Goal: Task Accomplishment & Management: Complete application form

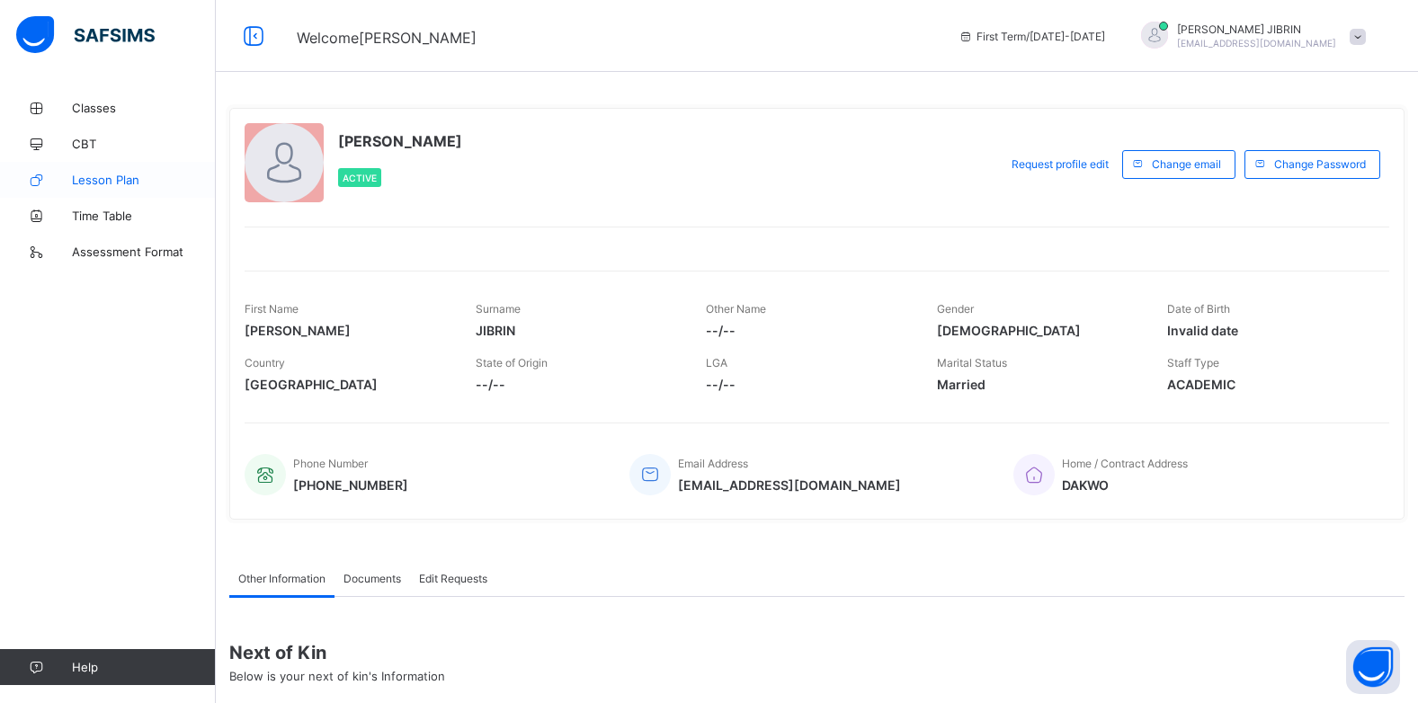
click at [90, 178] on span "Lesson Plan" at bounding box center [144, 180] width 144 height 14
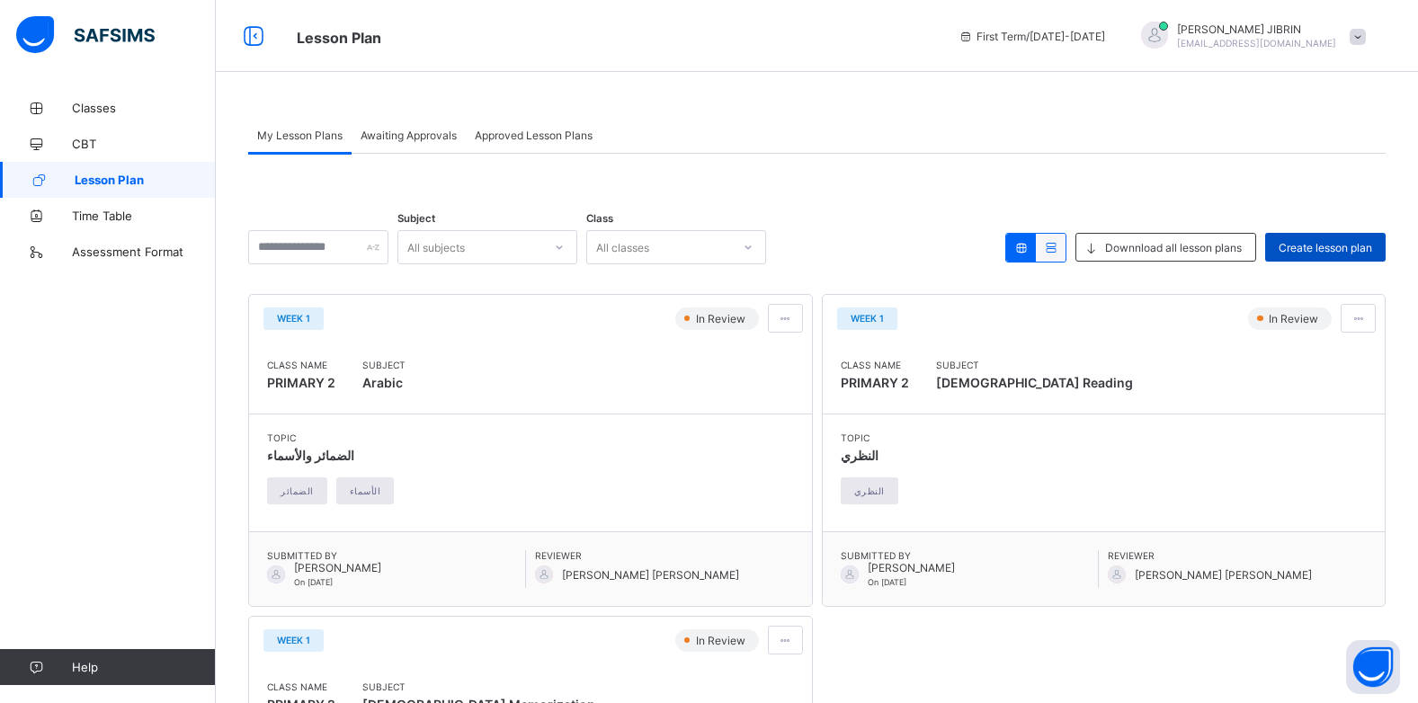
click at [1309, 239] on div "Create lesson plan" at bounding box center [1325, 247] width 120 height 29
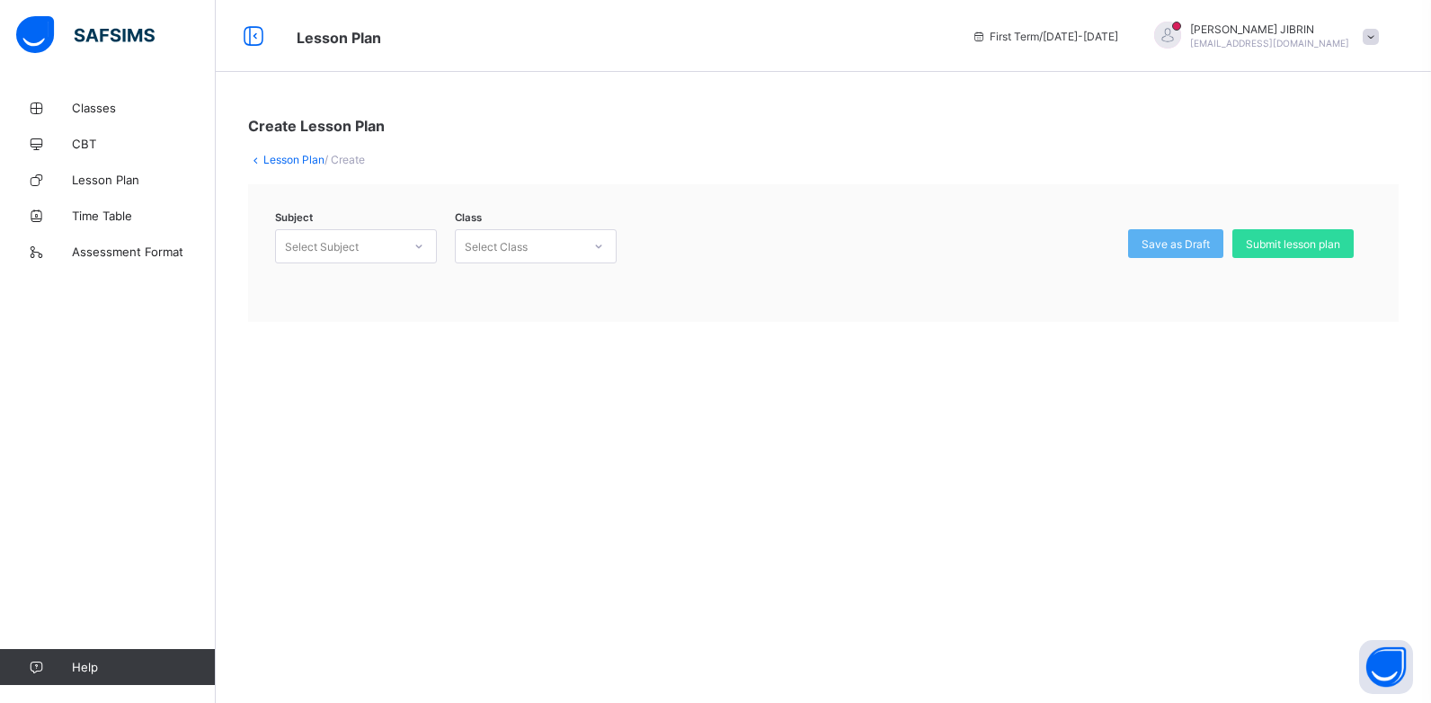
click at [419, 245] on icon at bounding box center [419, 246] width 11 height 18
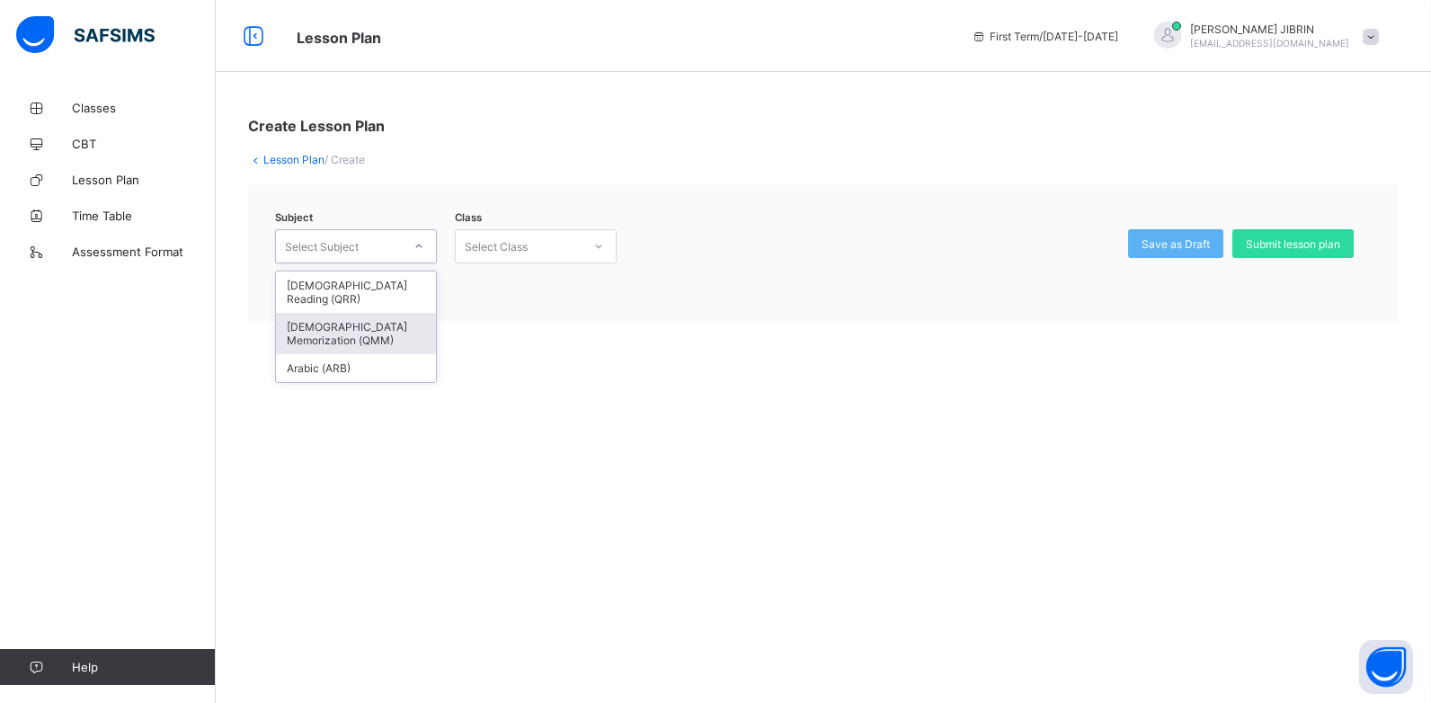
click at [376, 313] on div "[DEMOGRAPHIC_DATA] Memorization (QMM)" at bounding box center [356, 333] width 160 height 41
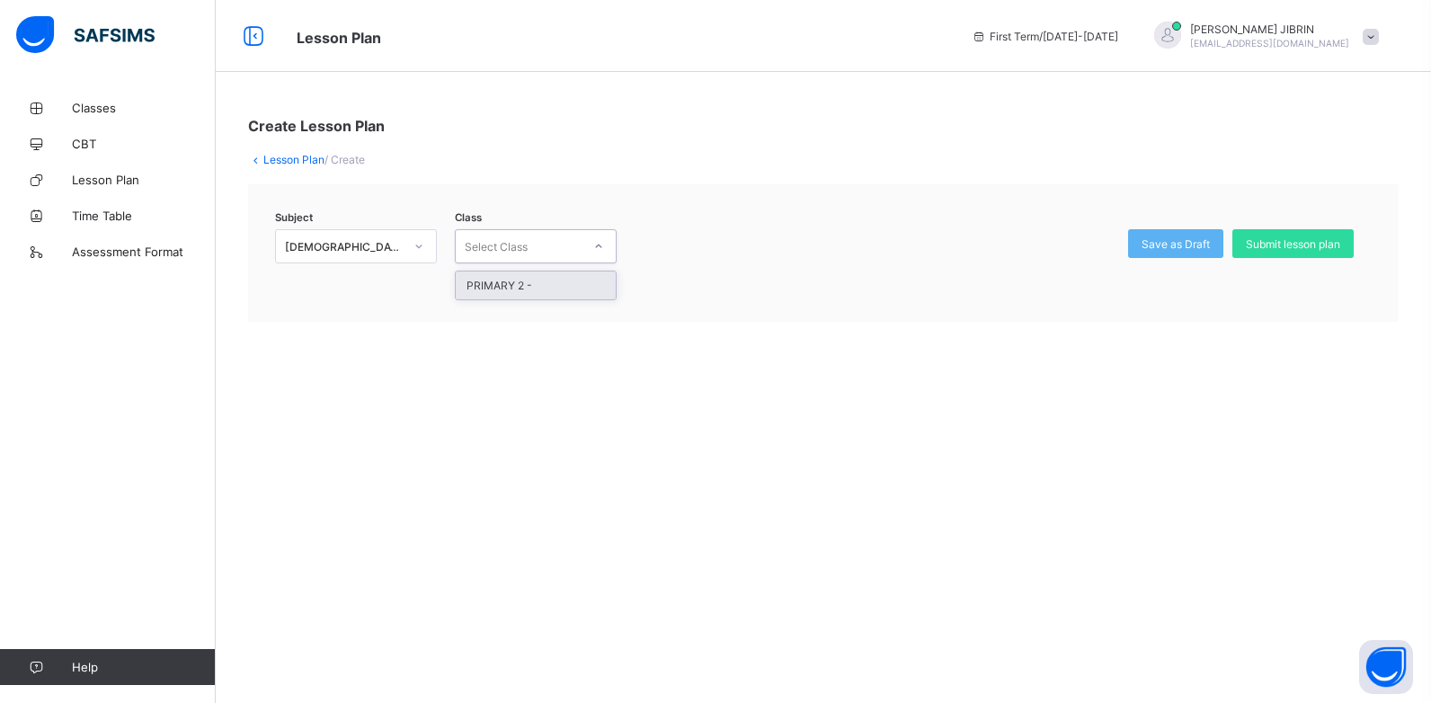
click at [594, 245] on icon at bounding box center [598, 246] width 11 height 18
click at [542, 280] on div "PRIMARY 2 -" at bounding box center [536, 286] width 160 height 28
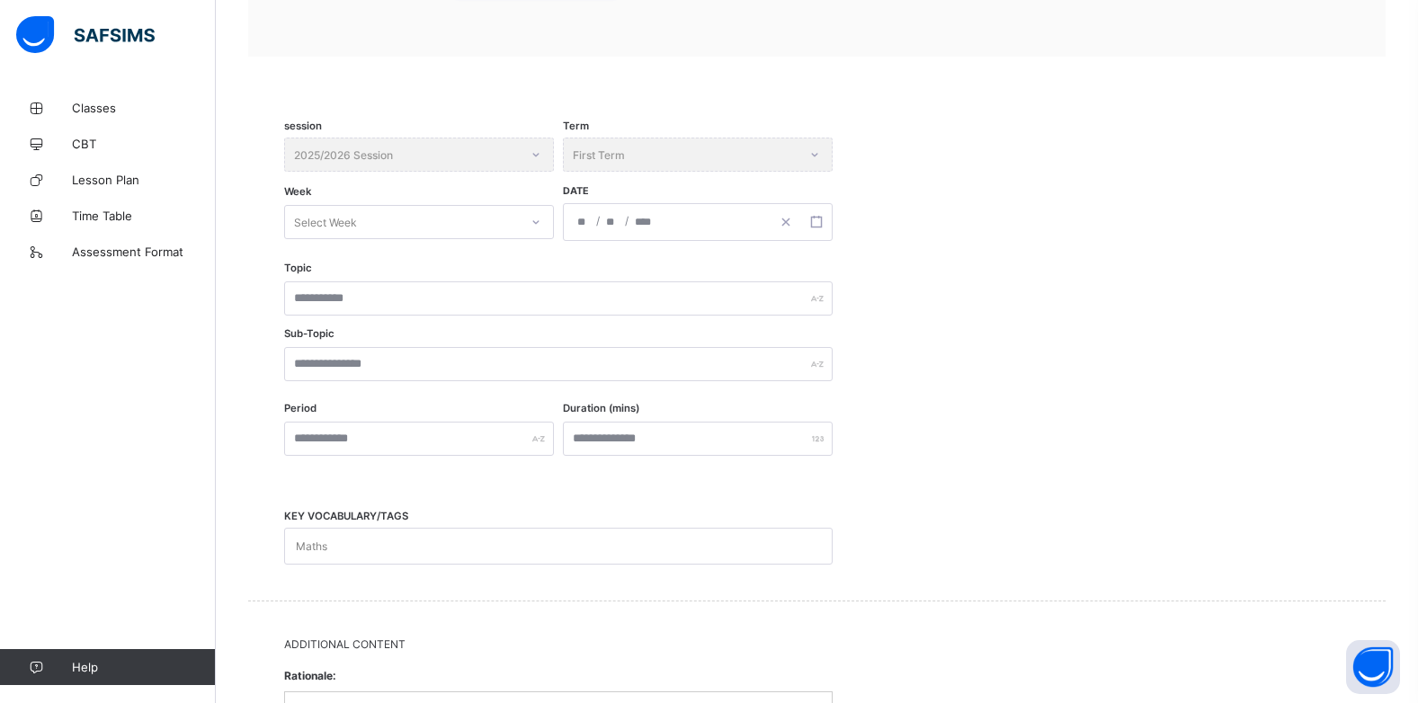
scroll to position [298, 0]
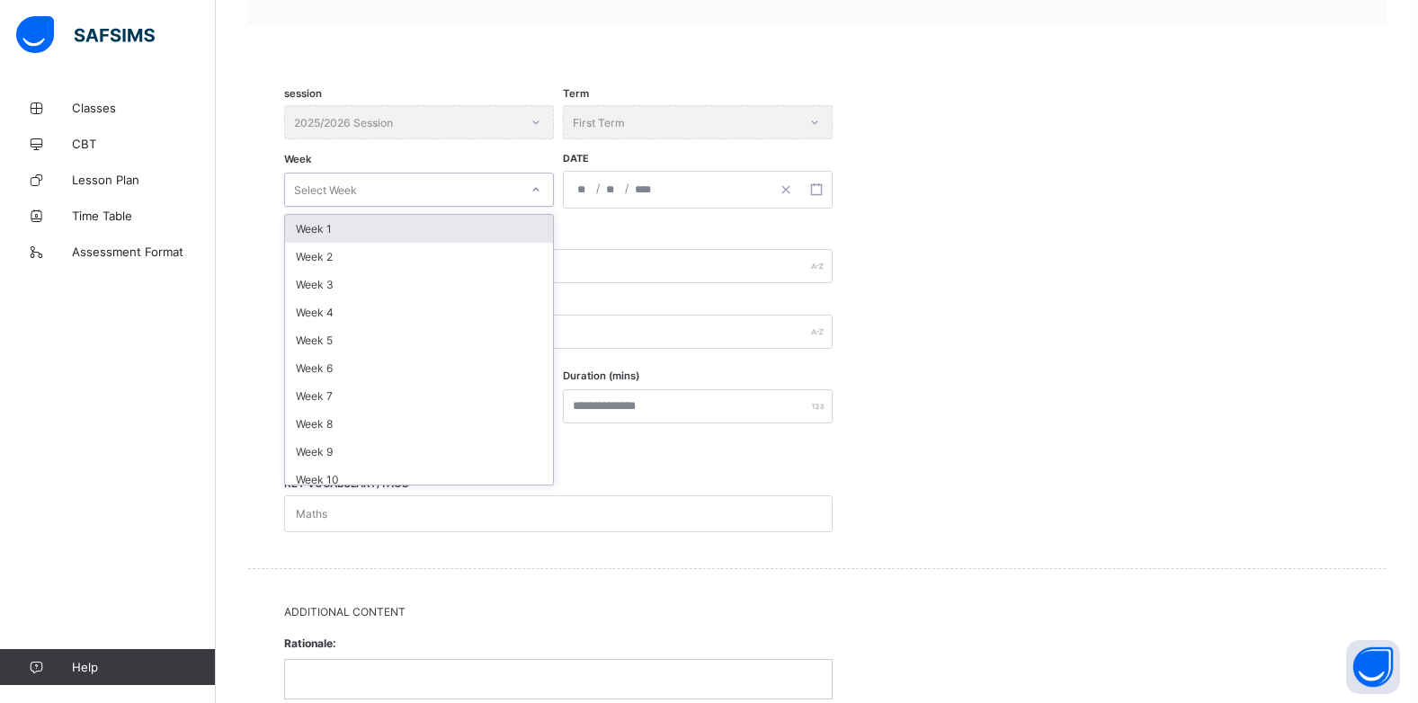
click at [354, 173] on div "Select Week" at bounding box center [419, 190] width 270 height 34
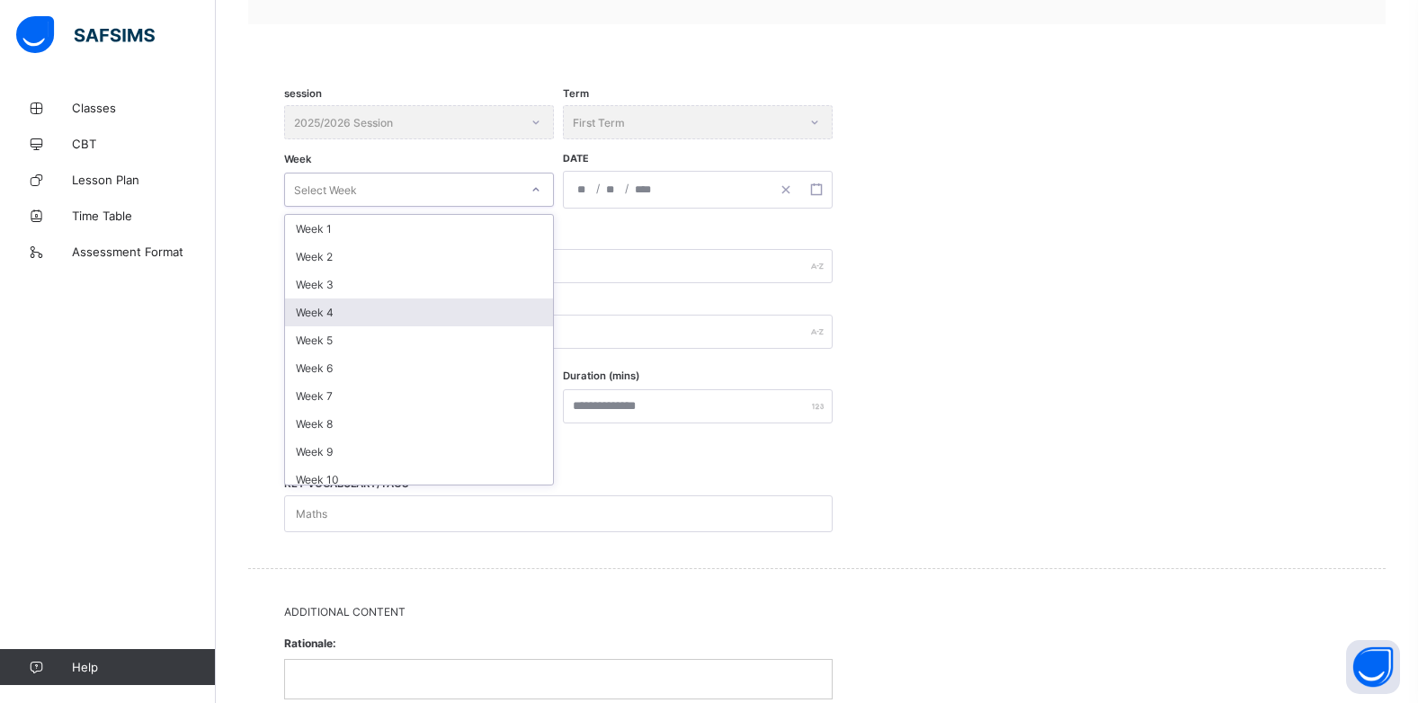
click at [370, 312] on div "Week 4" at bounding box center [419, 313] width 268 height 28
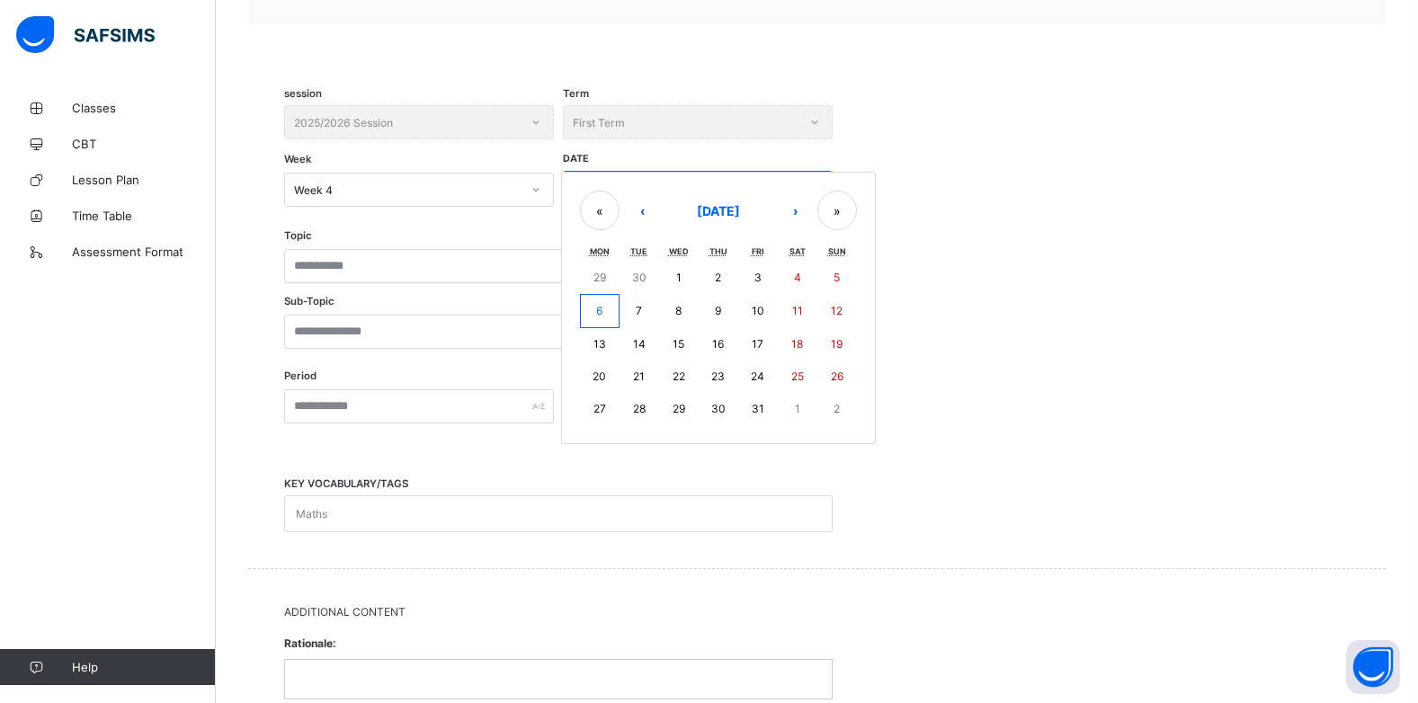
click at [579, 191] on div "/ / « ‹ [DATE] › » Mon Tue Wed Thu Fri Sat Sun 29 30 1 2 3 4 5 6 7 8 9 10 11 12…" at bounding box center [698, 190] width 270 height 38
click at [594, 308] on button "6" at bounding box center [600, 311] width 40 height 34
type input "**********"
type input "**"
type input "*"
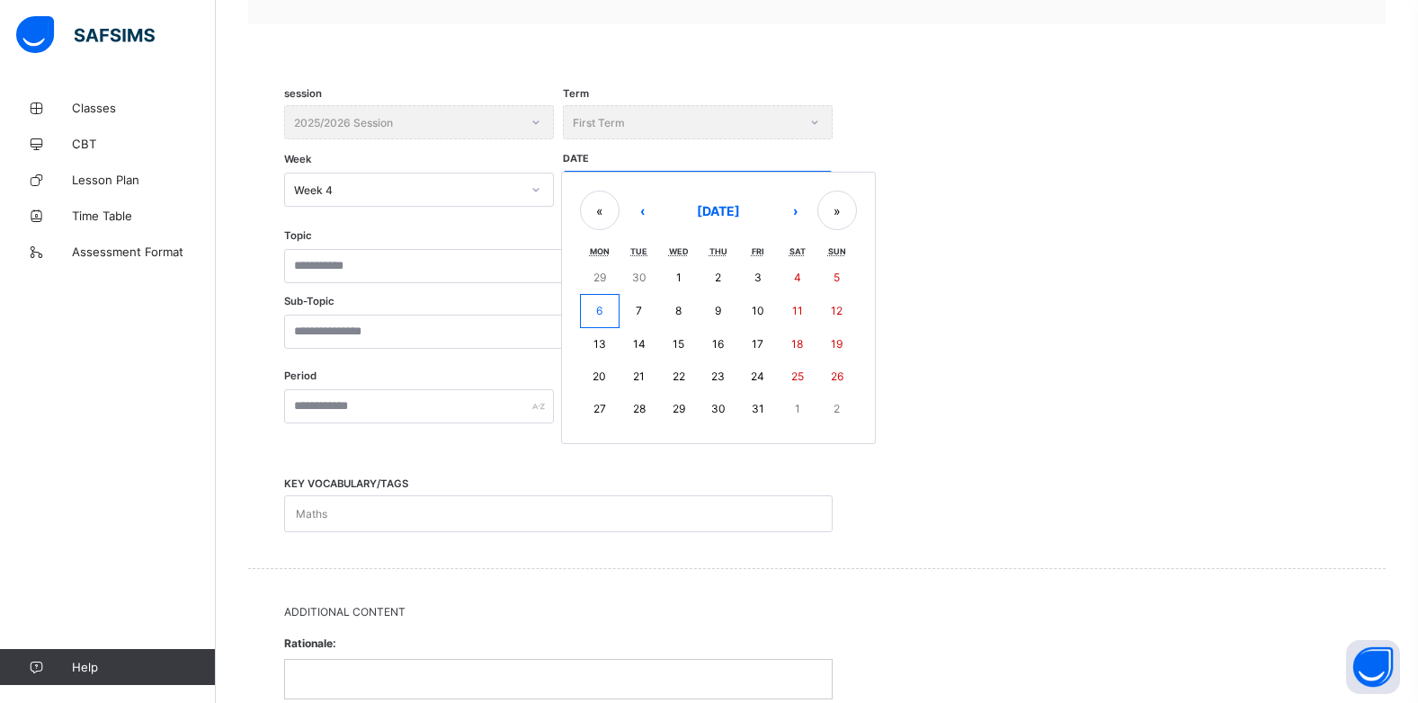
type input "****"
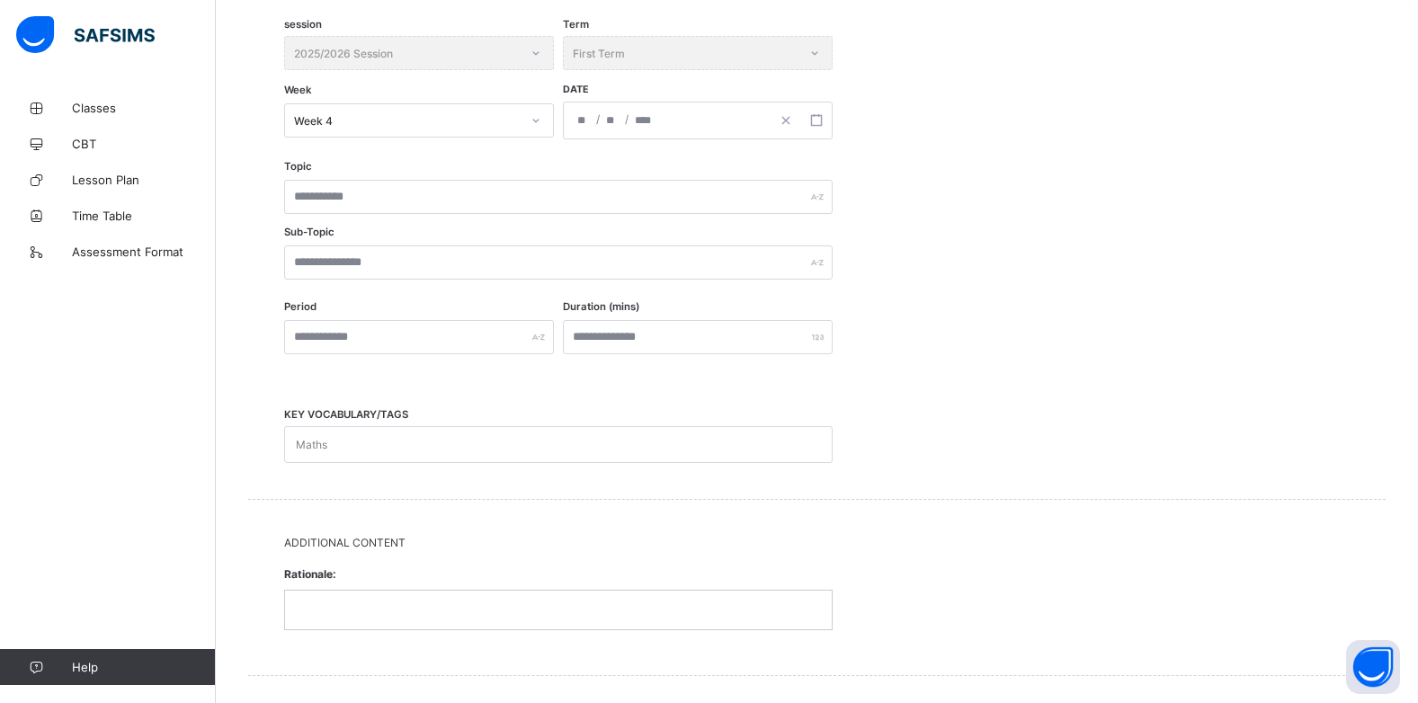
scroll to position [388, 0]
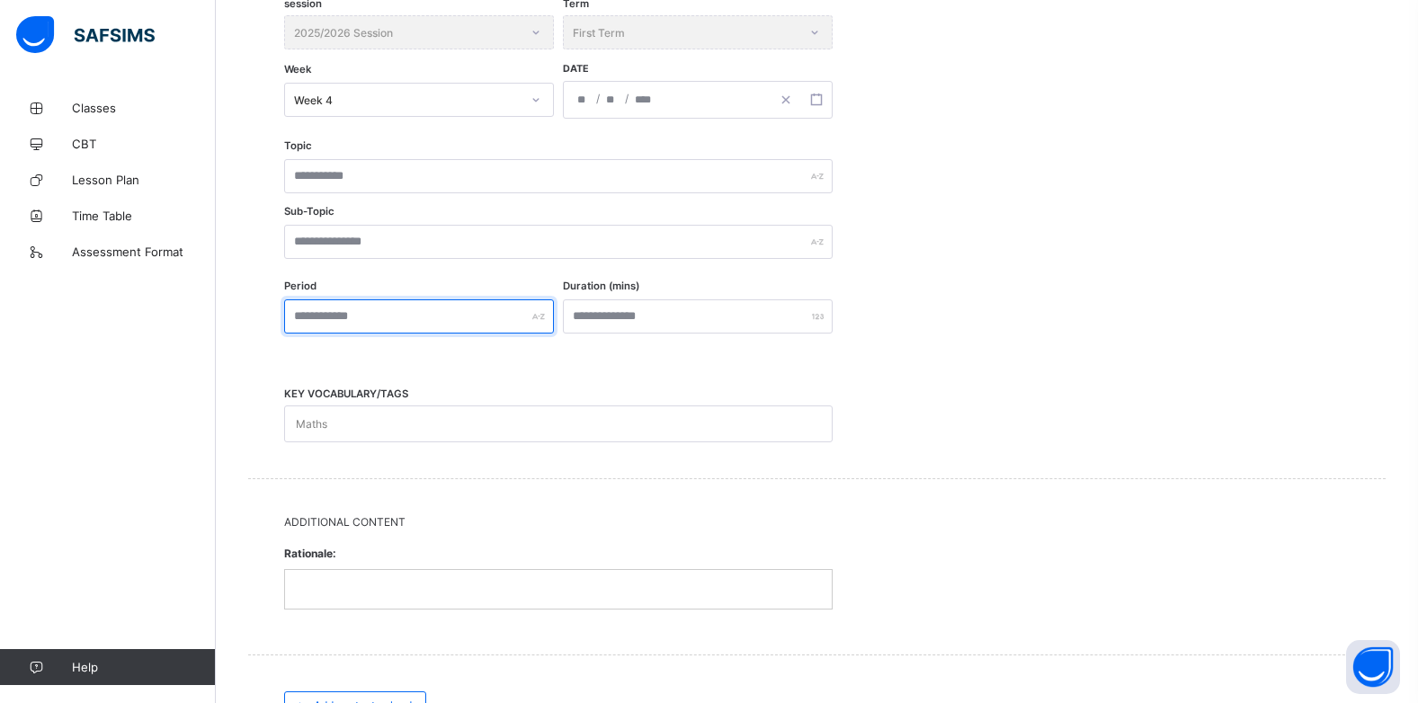
click at [521, 320] on input "text" at bounding box center [419, 316] width 270 height 34
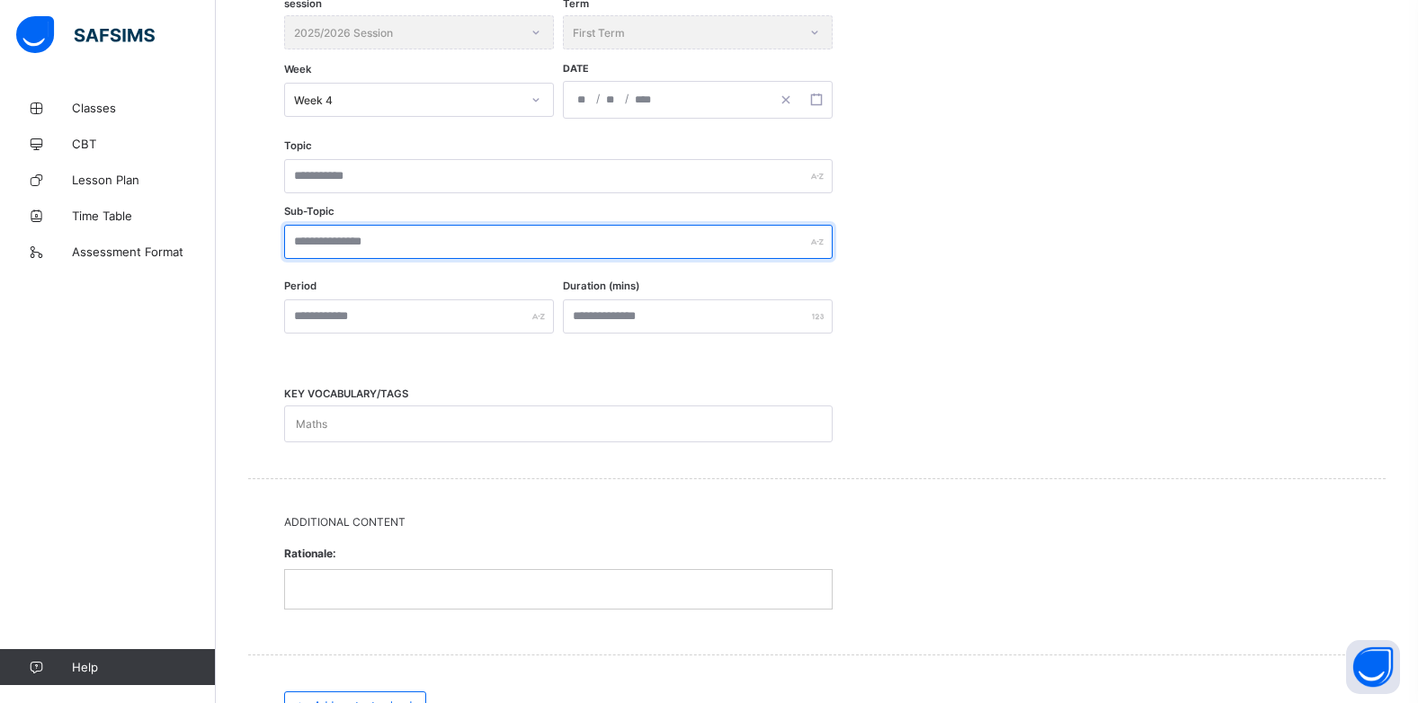
click at [391, 245] on input "text" at bounding box center [558, 242] width 548 height 34
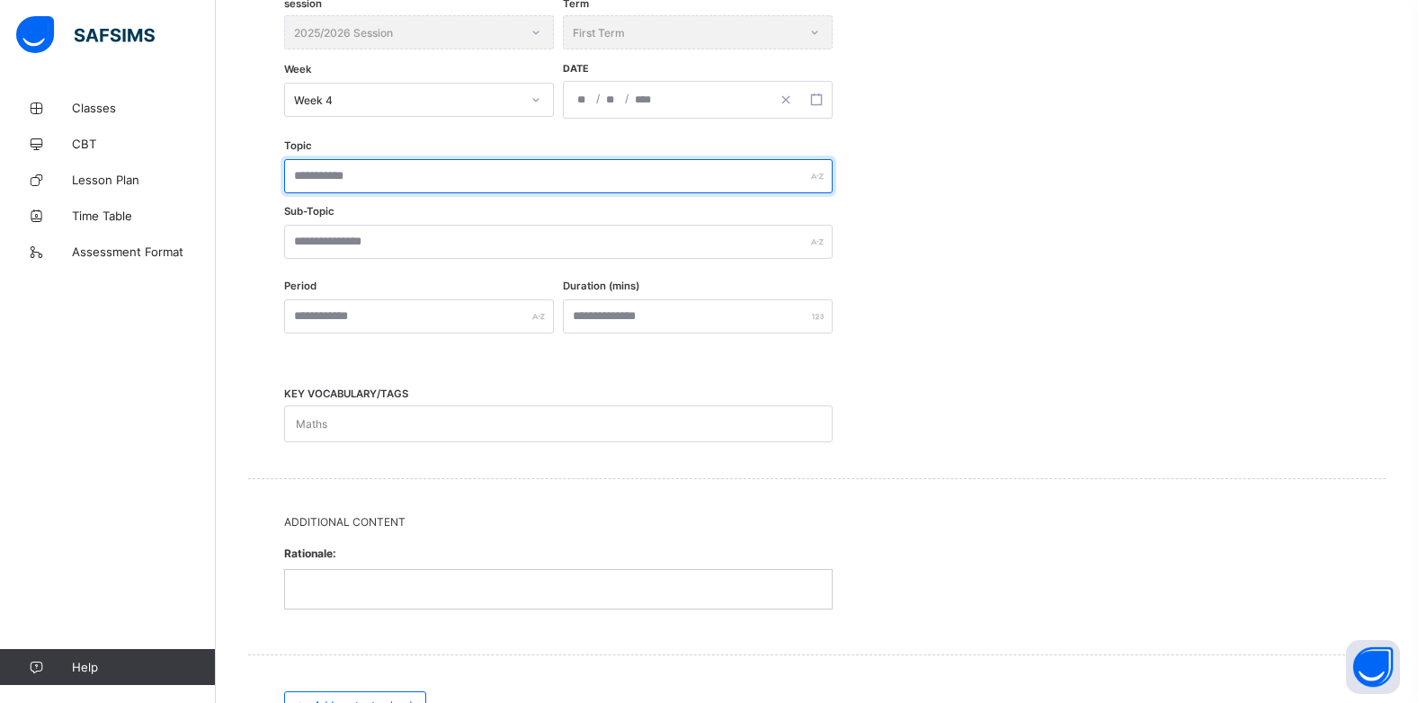
click at [397, 177] on input "text" at bounding box center [558, 176] width 548 height 34
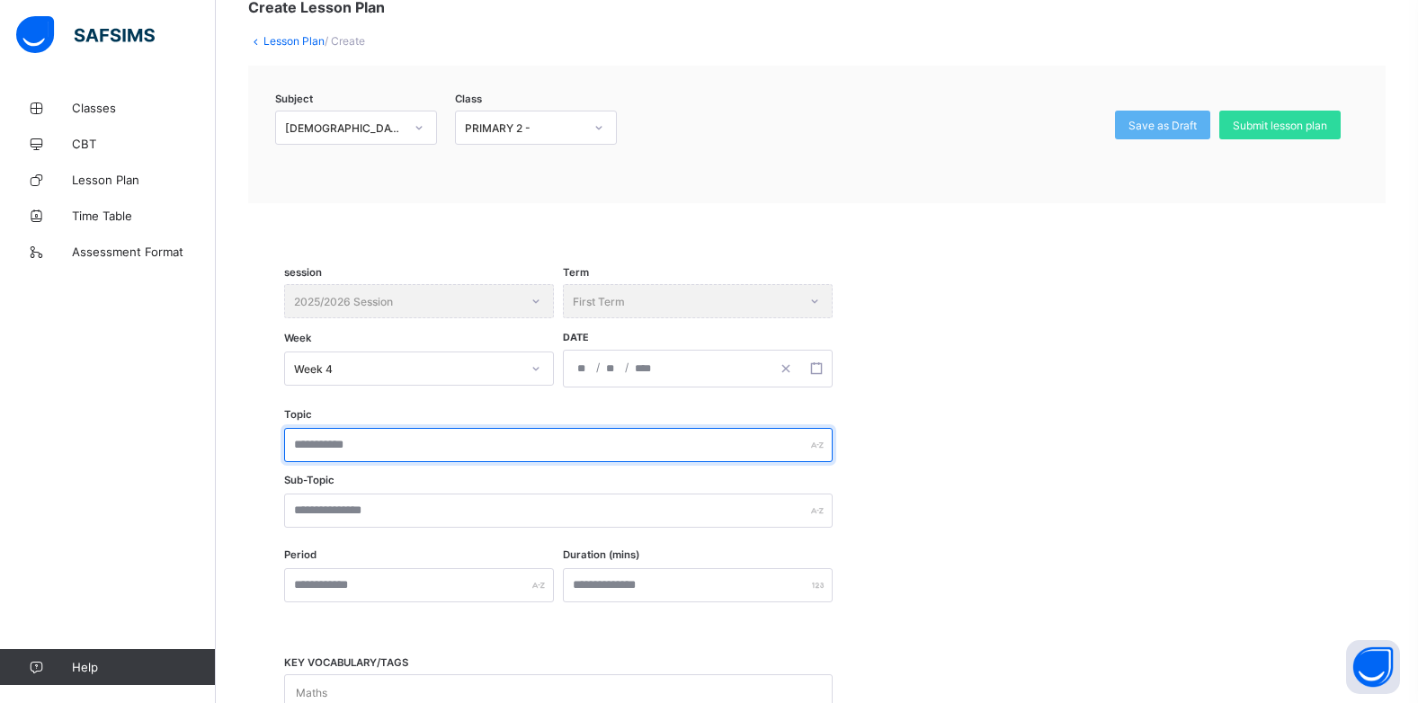
scroll to position [118, 0]
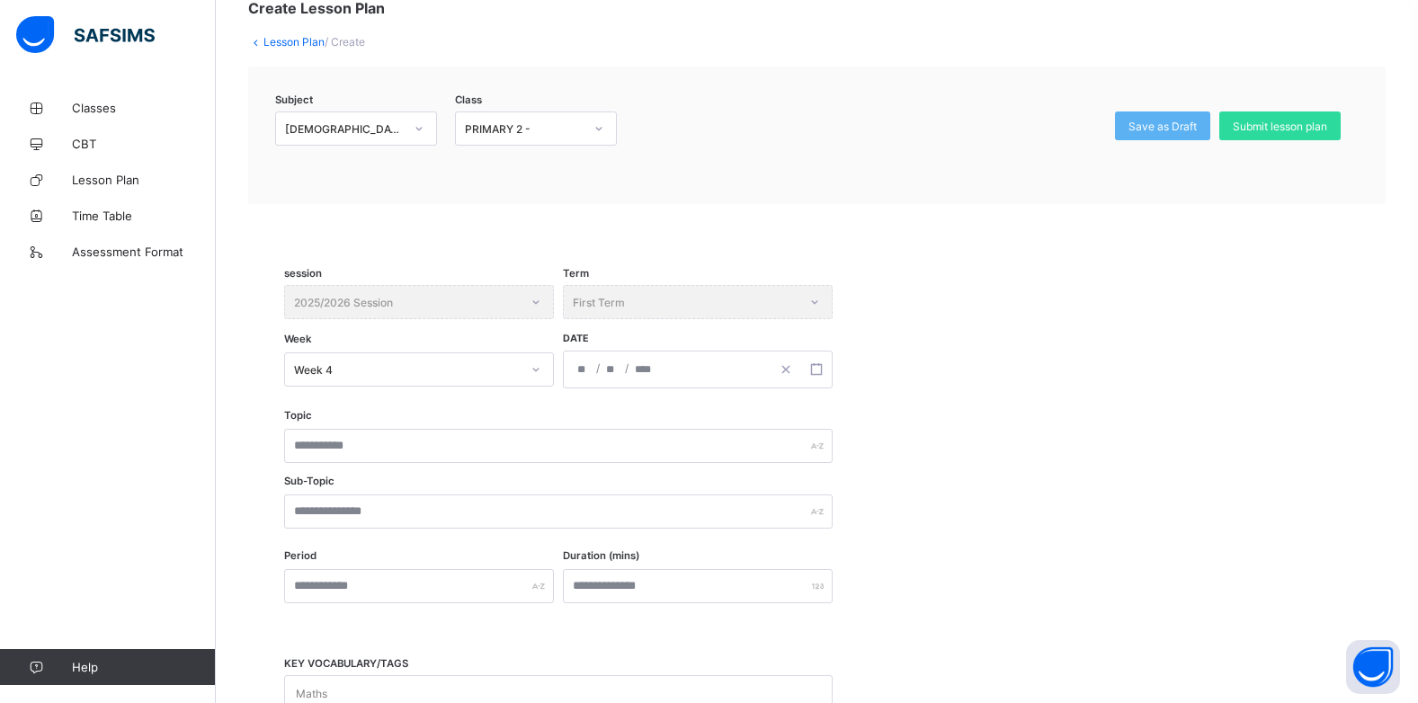
click at [412, 125] on div at bounding box center [419, 128] width 31 height 29
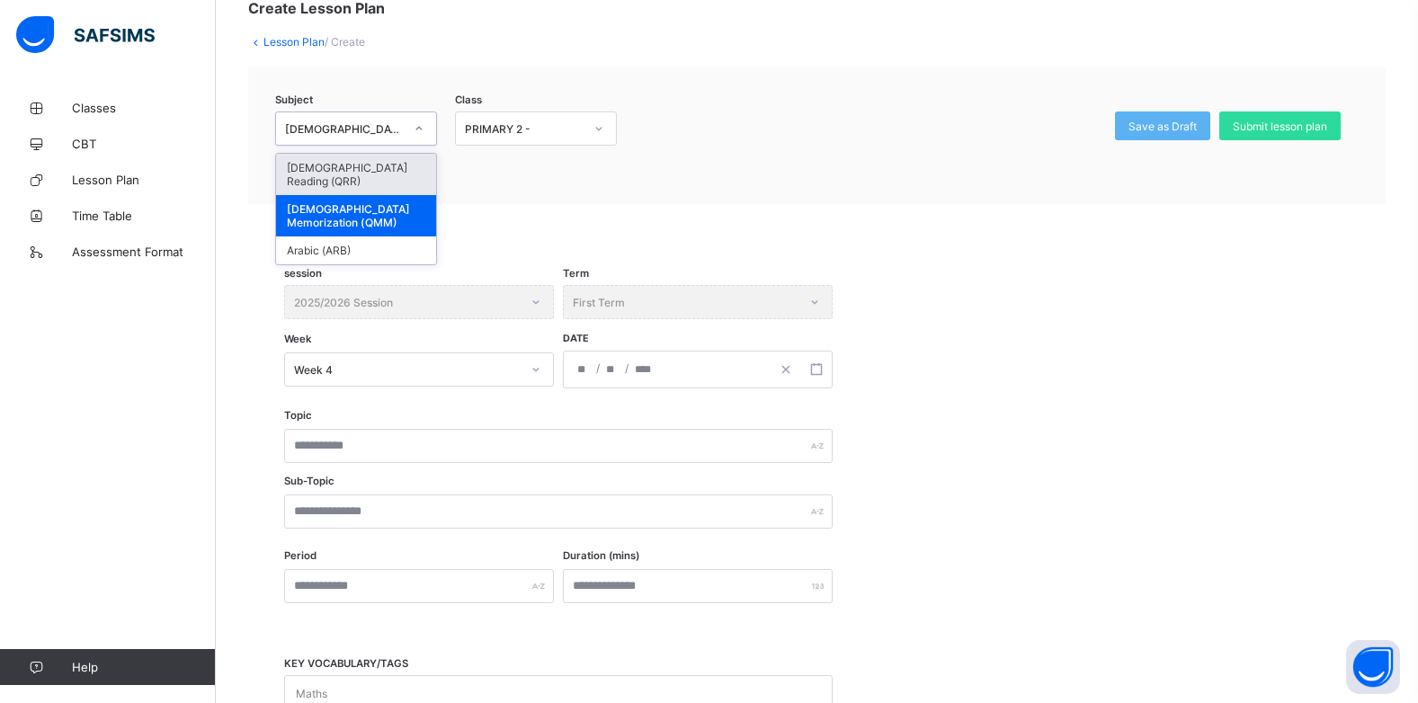
click at [375, 171] on div "[DEMOGRAPHIC_DATA] Reading (QRR)" at bounding box center [356, 174] width 160 height 41
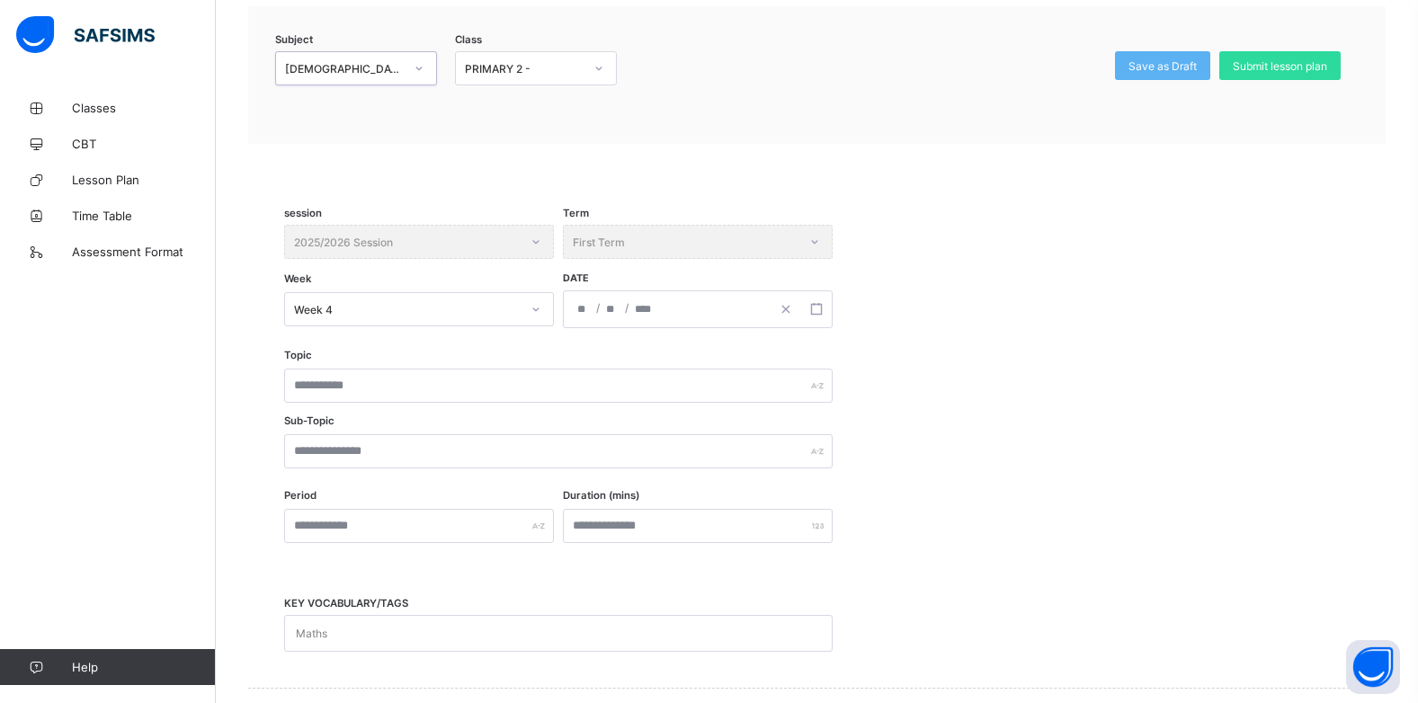
scroll to position [208, 0]
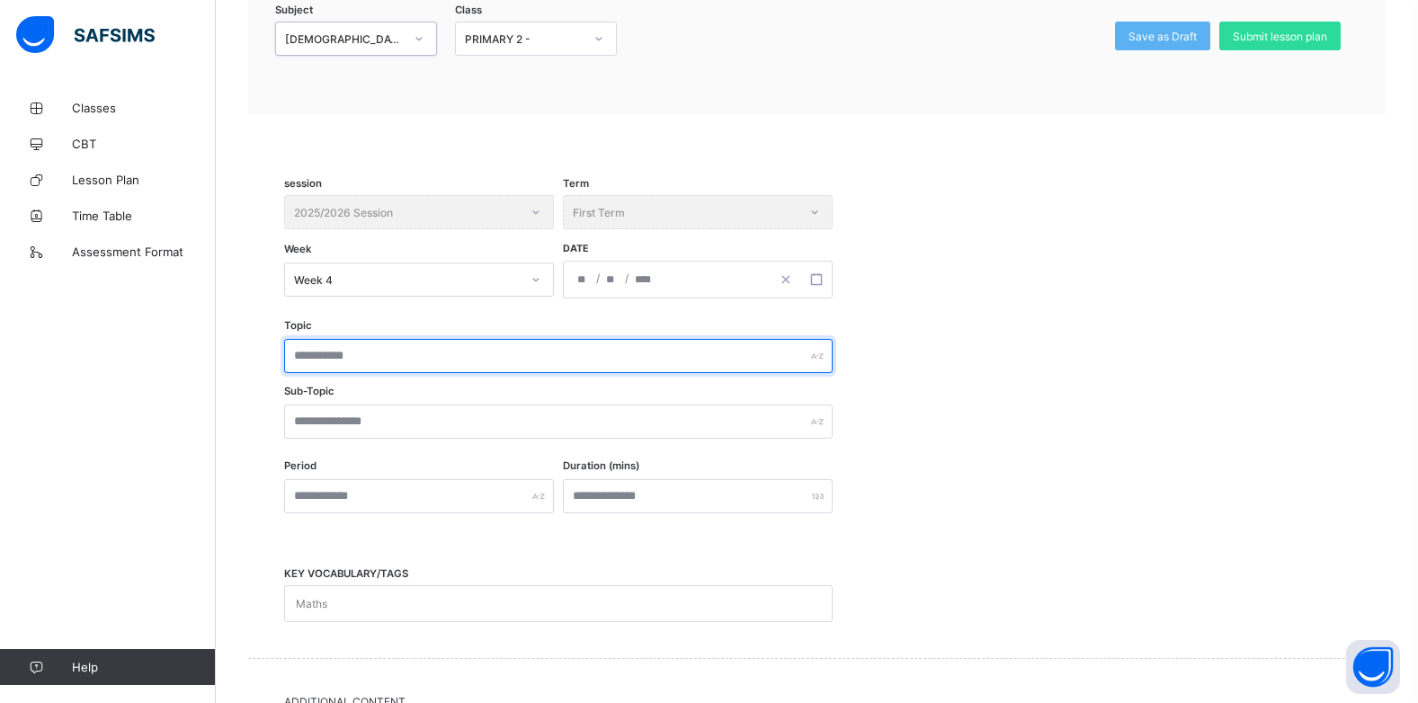
click at [370, 364] on input "text" at bounding box center [558, 356] width 548 height 34
type input "*"
type input "**********"
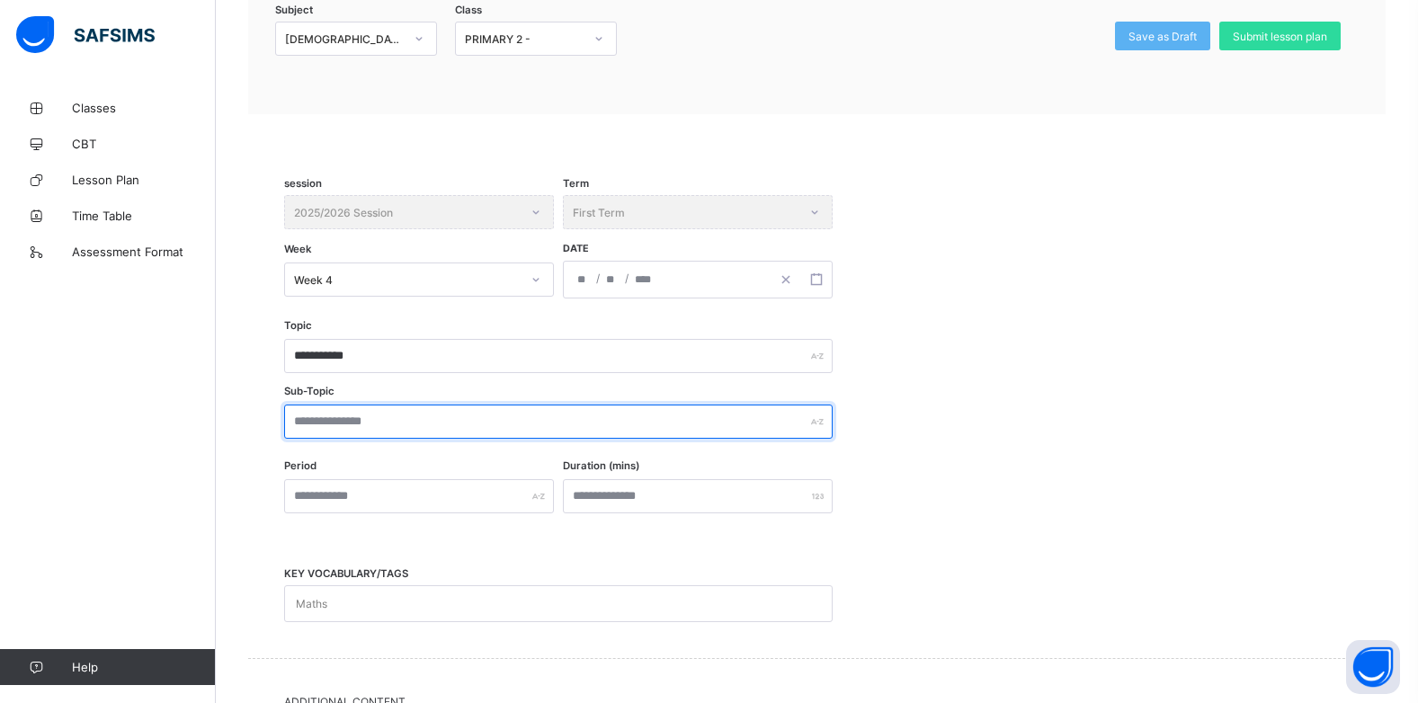
click at [380, 426] on input "text" at bounding box center [558, 422] width 548 height 34
click at [295, 420] on input "**********" at bounding box center [558, 422] width 548 height 34
click at [298, 418] on input "**********" at bounding box center [558, 422] width 548 height 34
click at [289, 423] on input "**********" at bounding box center [558, 422] width 548 height 34
drag, startPoint x: 295, startPoint y: 425, endPoint x: 384, endPoint y: 429, distance: 89.1
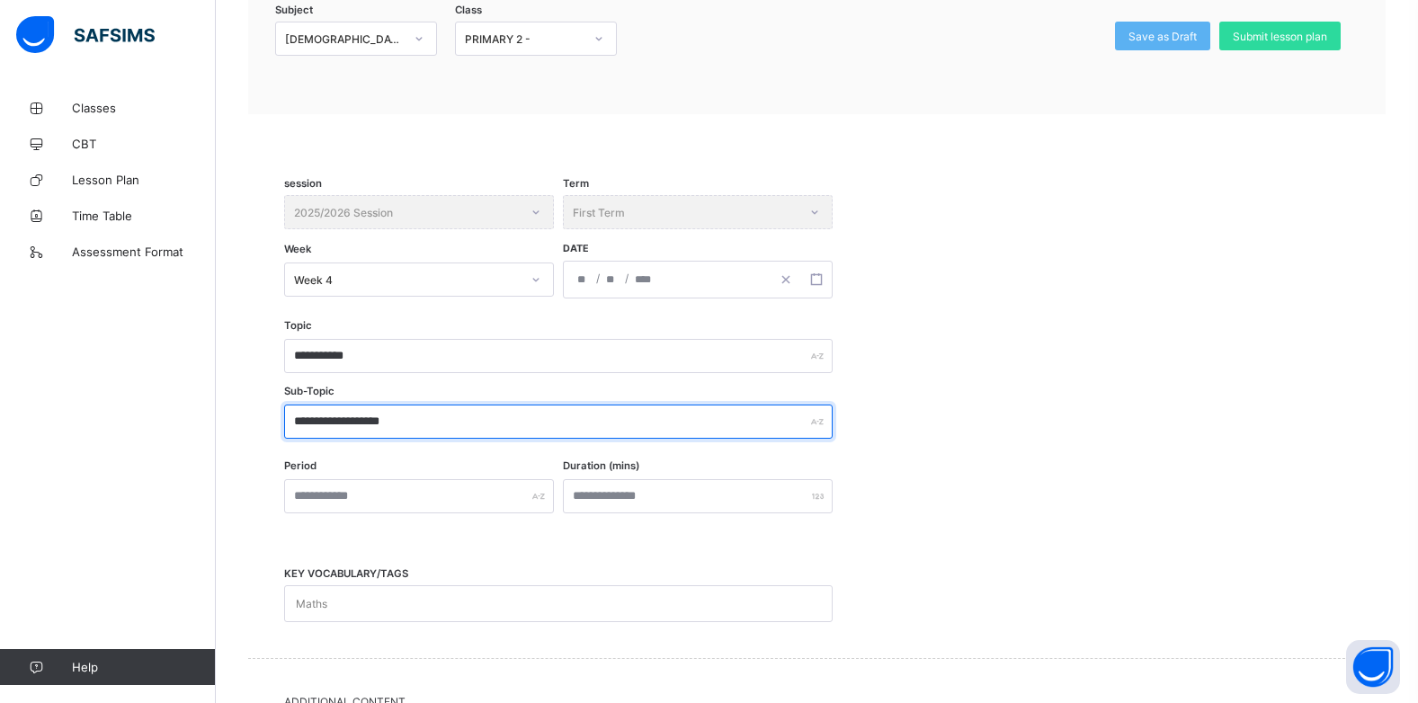
click at [384, 429] on input "**********" at bounding box center [558, 422] width 548 height 34
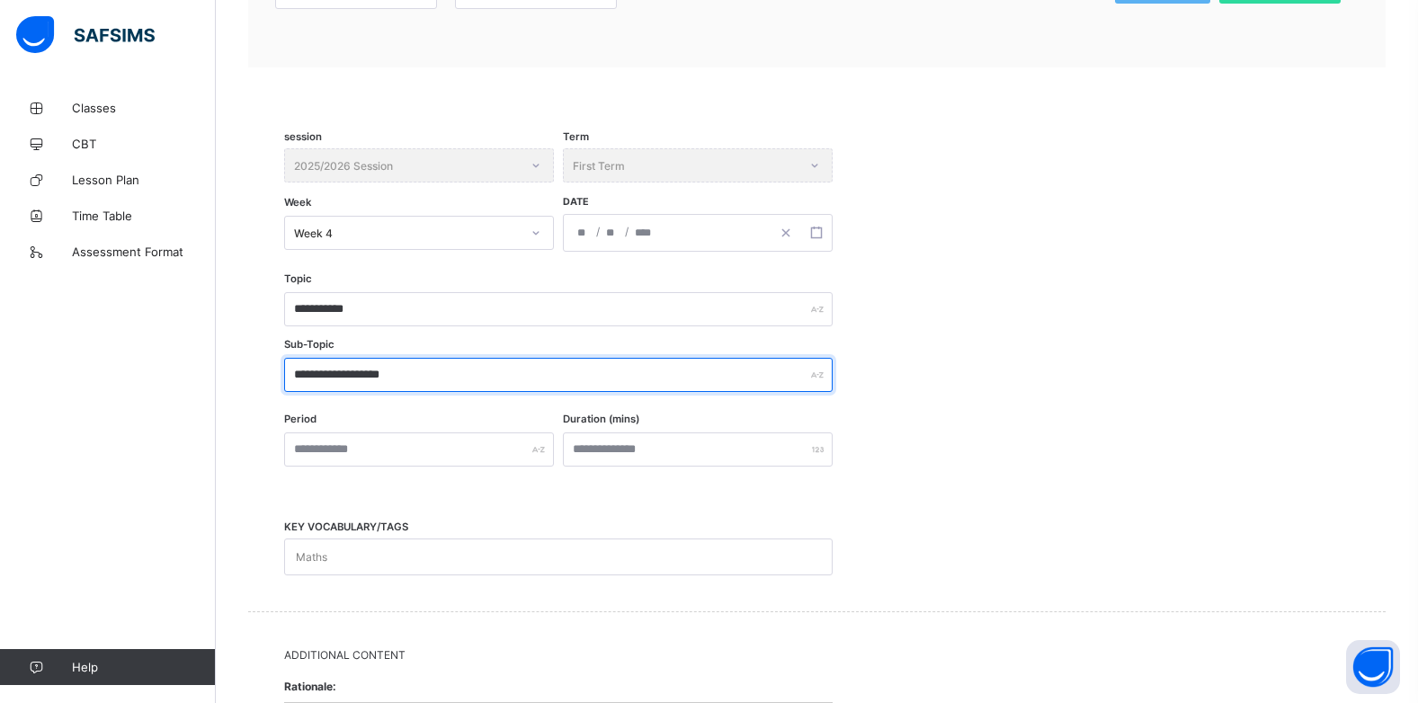
scroll to position [298, 0]
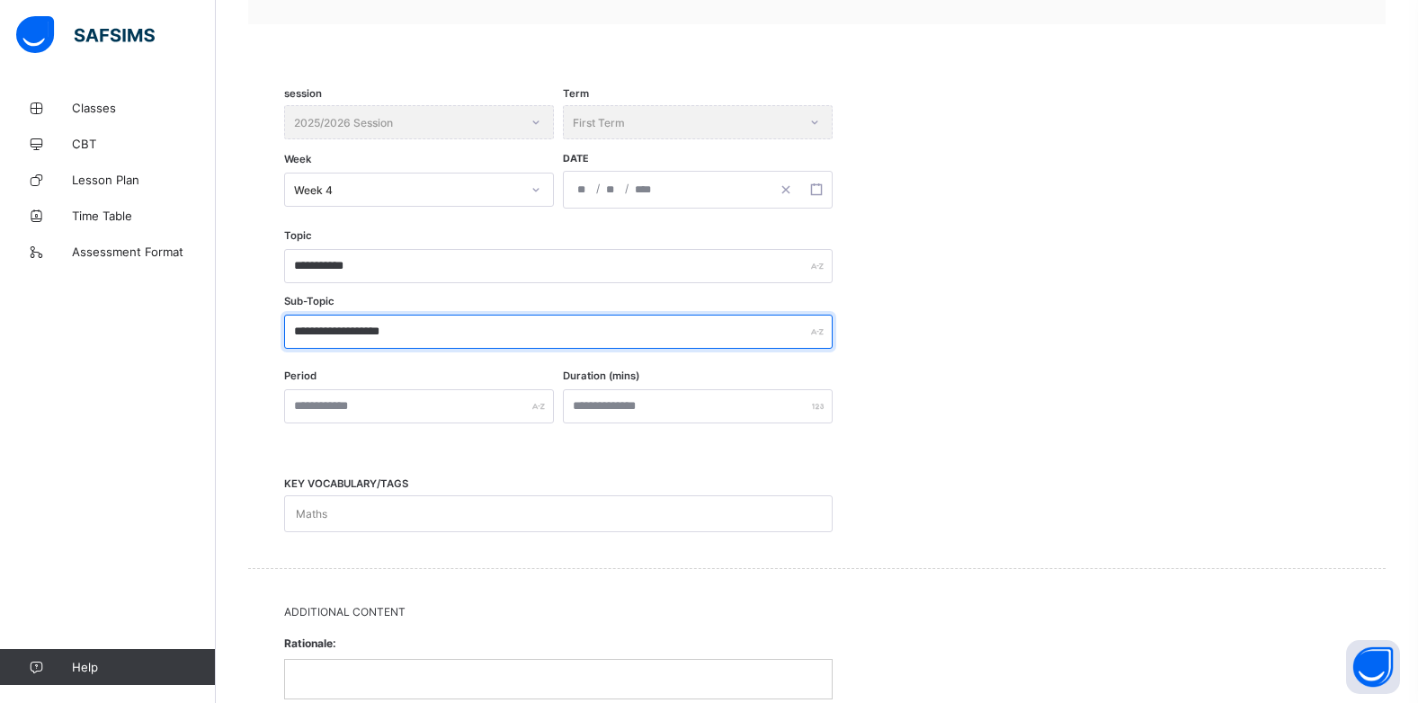
type input "**********"
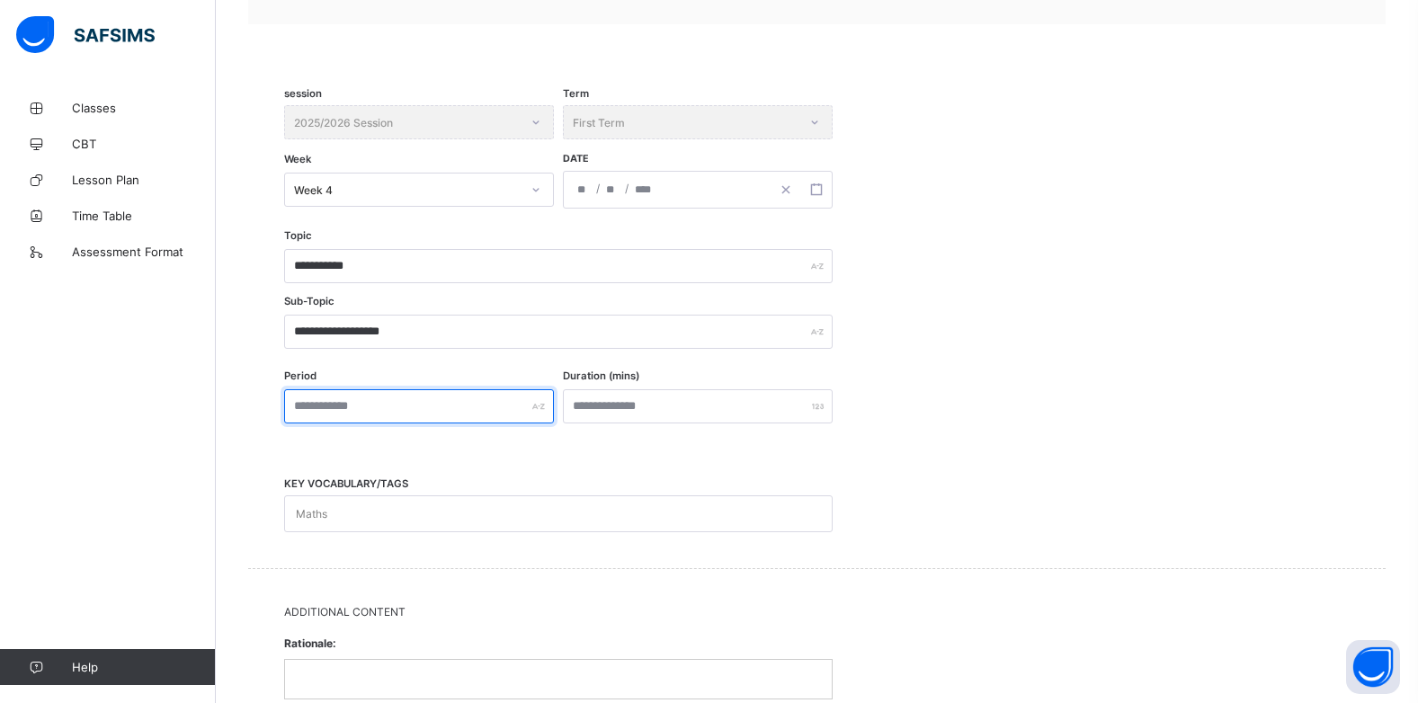
click at [464, 402] on input "text" at bounding box center [419, 406] width 270 height 34
click at [421, 502] on div "Maths" at bounding box center [541, 513] width 512 height 35
type input "*****"
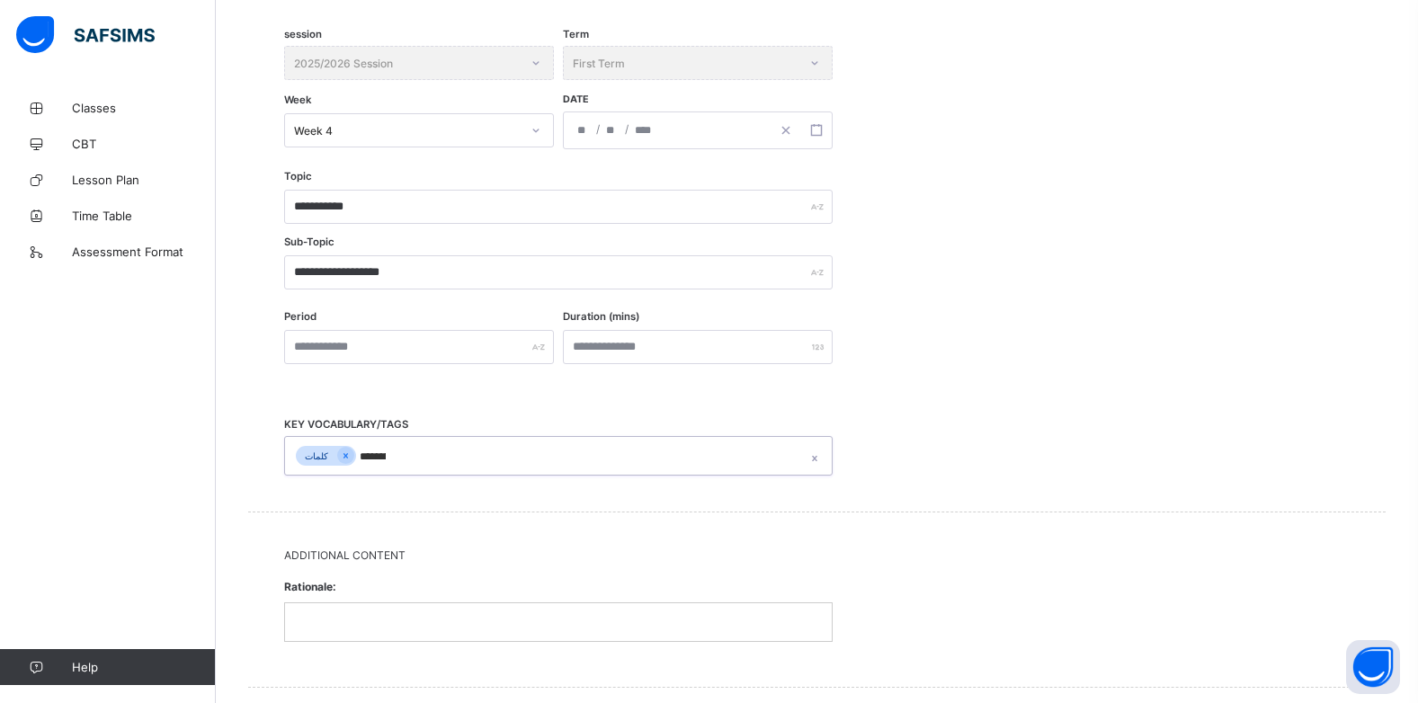
scroll to position [477, 0]
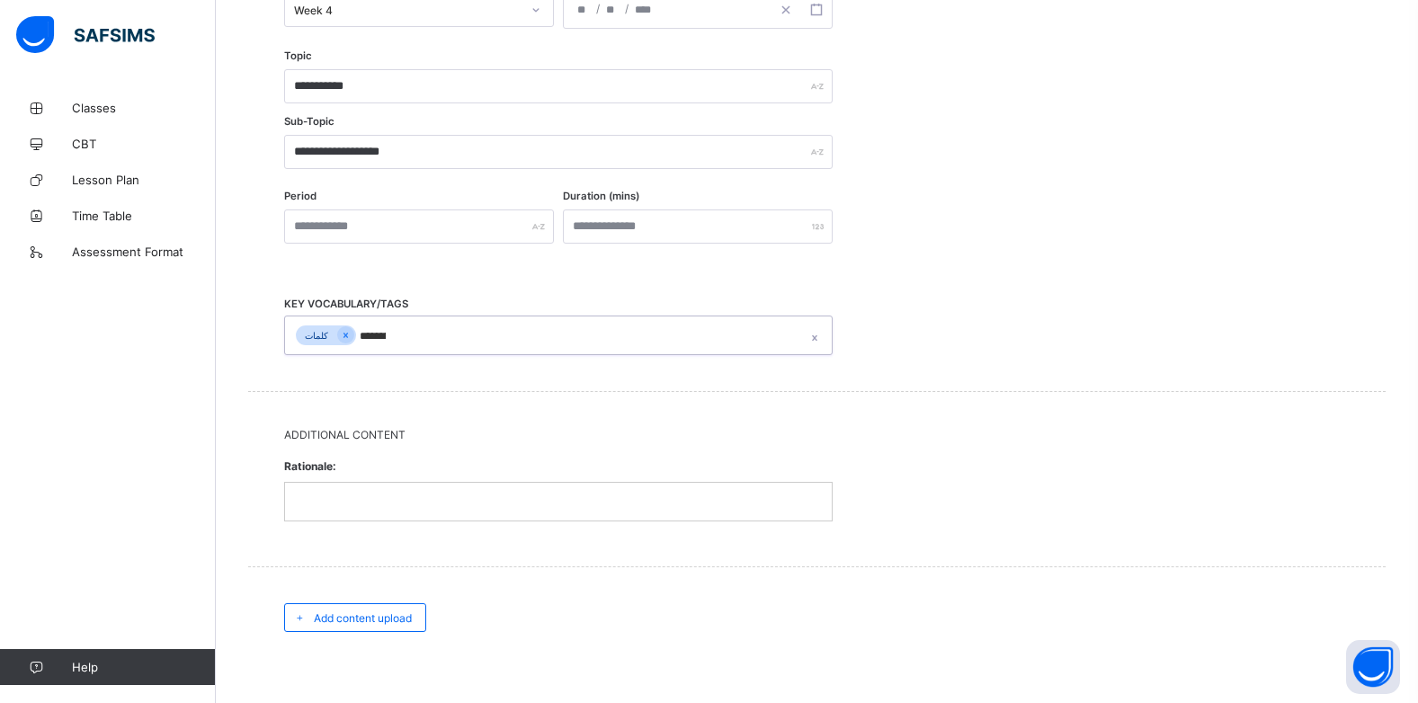
type input "********"
click at [363, 504] on p at bounding box center [559, 502] width 520 height 16
click at [388, 619] on span "Add content upload" at bounding box center [363, 617] width 98 height 13
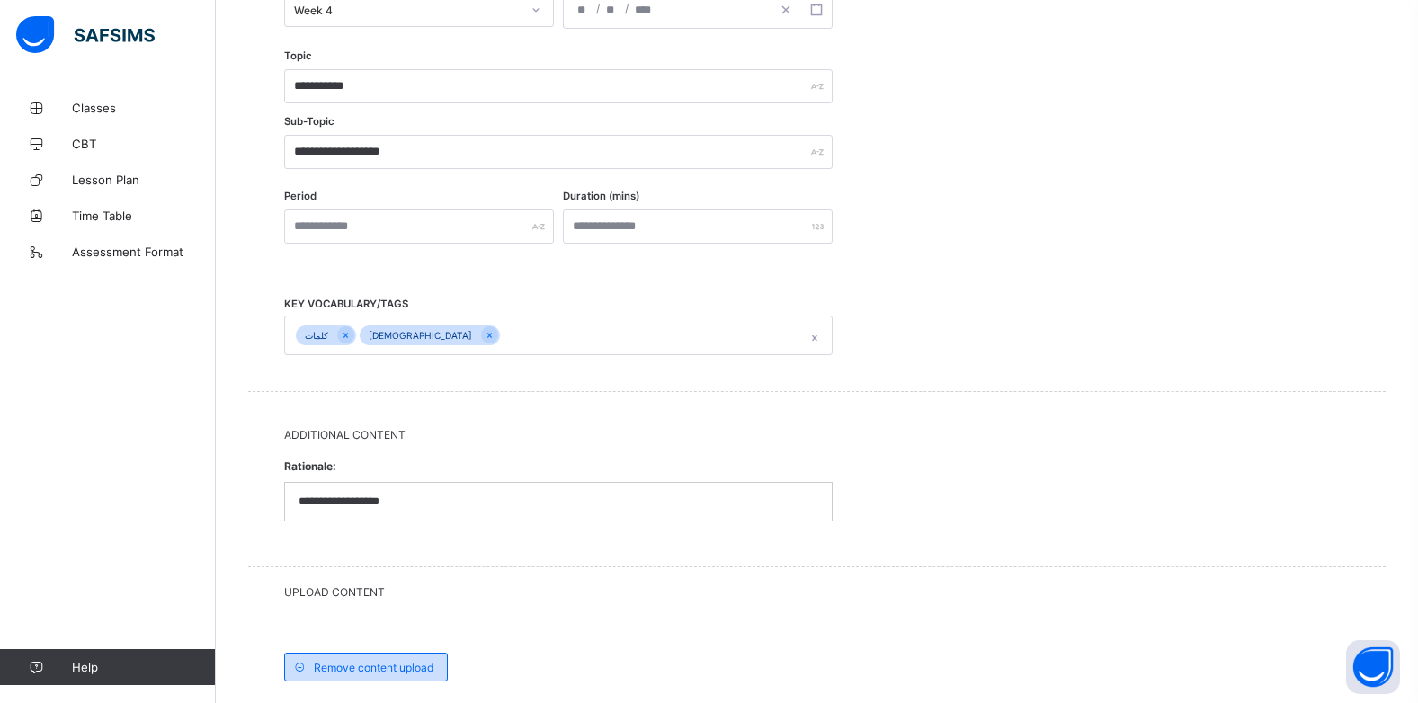
click at [380, 662] on span "Remove content upload" at bounding box center [374, 667] width 120 height 13
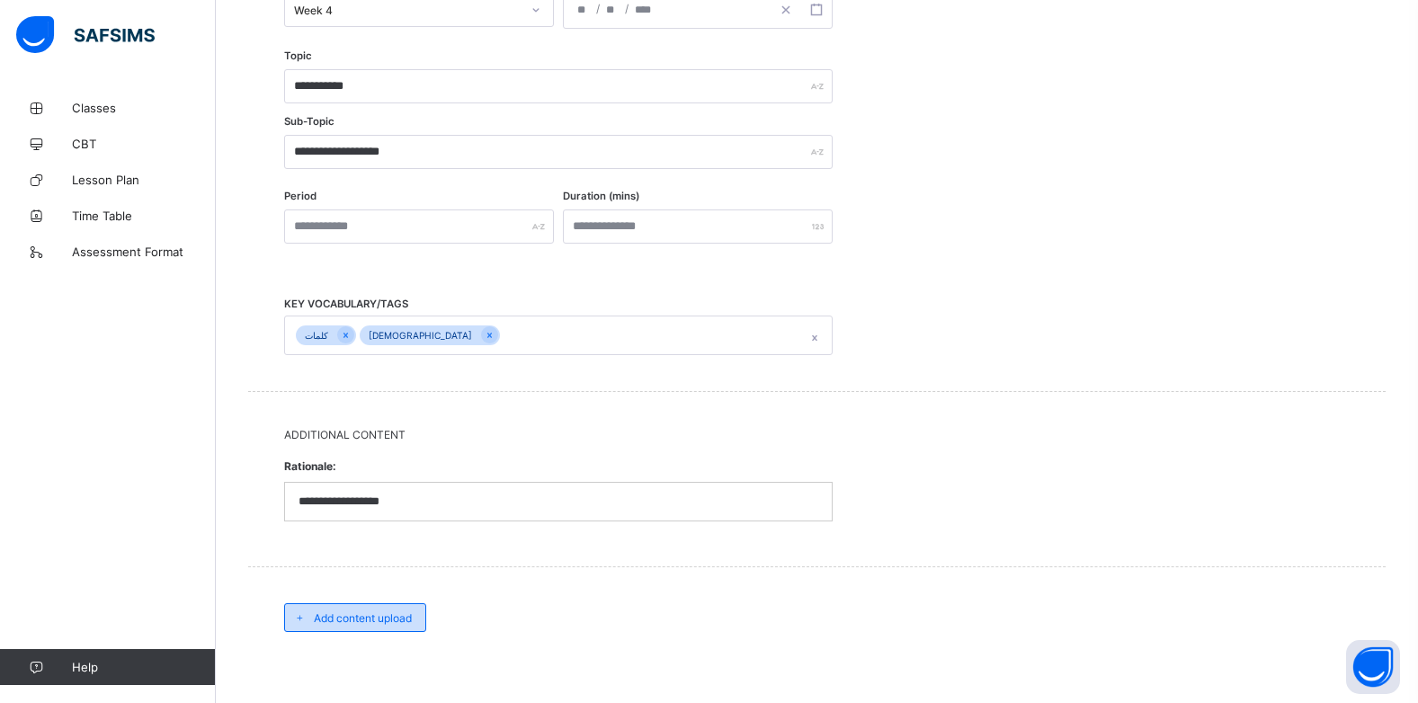
click at [375, 623] on span "Add content upload" at bounding box center [363, 617] width 98 height 13
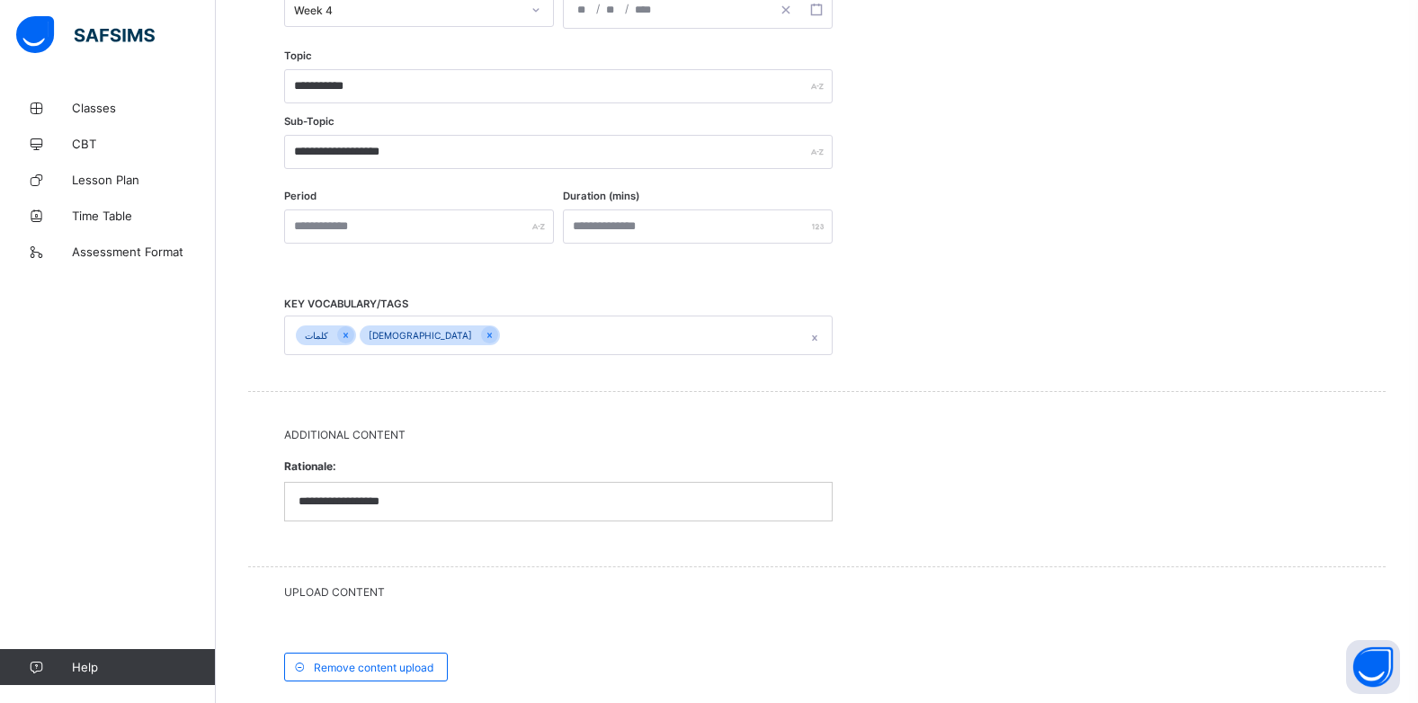
drag, startPoint x: 356, startPoint y: 590, endPoint x: 380, endPoint y: 599, distance: 25.9
click at [356, 589] on span "UPLOAD CONTENT" at bounding box center [816, 591] width 1065 height 13
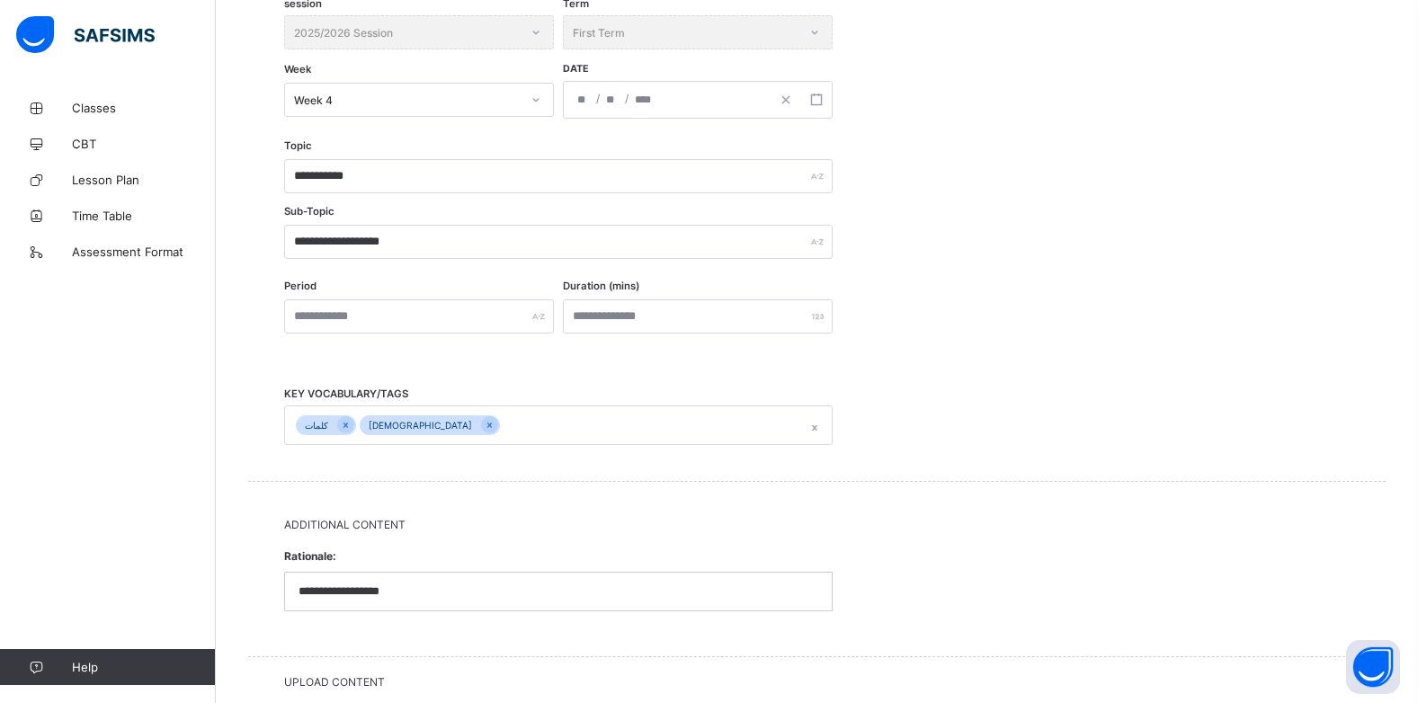
scroll to position [298, 0]
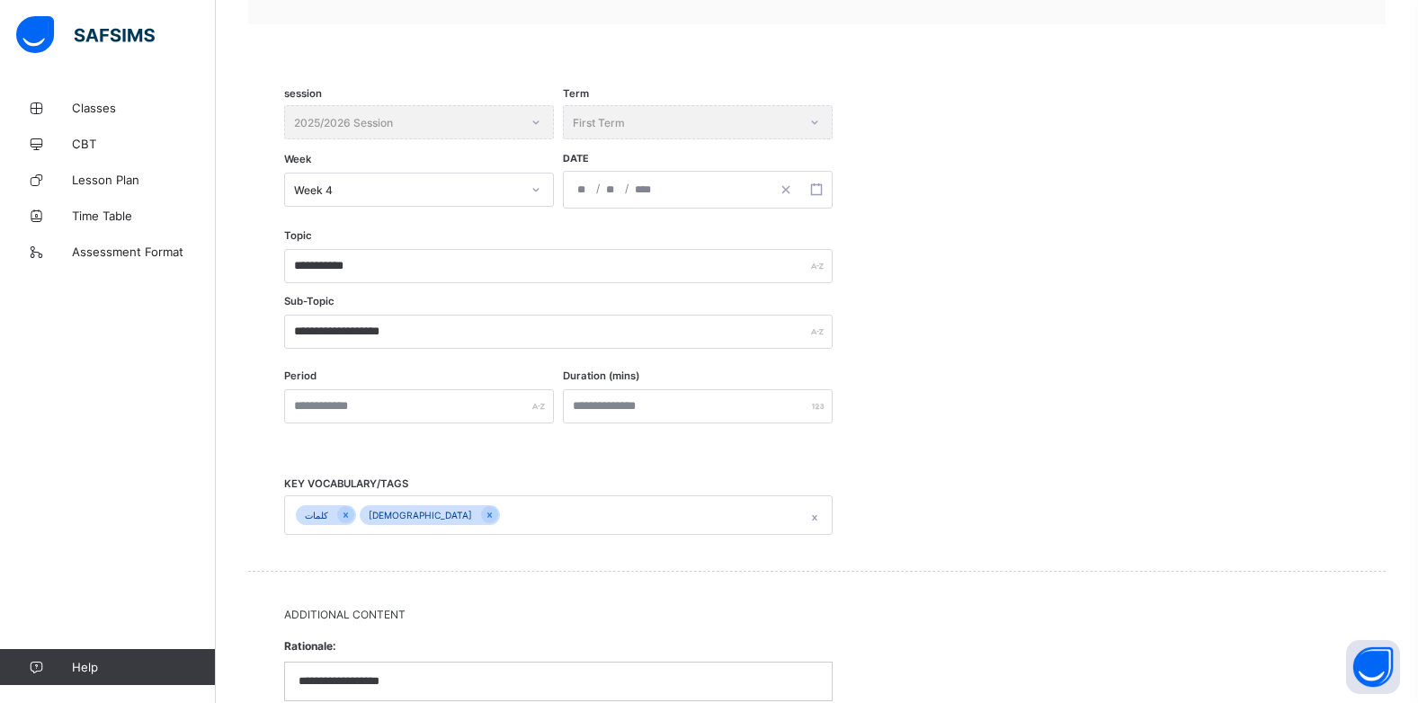
click at [377, 685] on p "**********" at bounding box center [559, 681] width 520 height 16
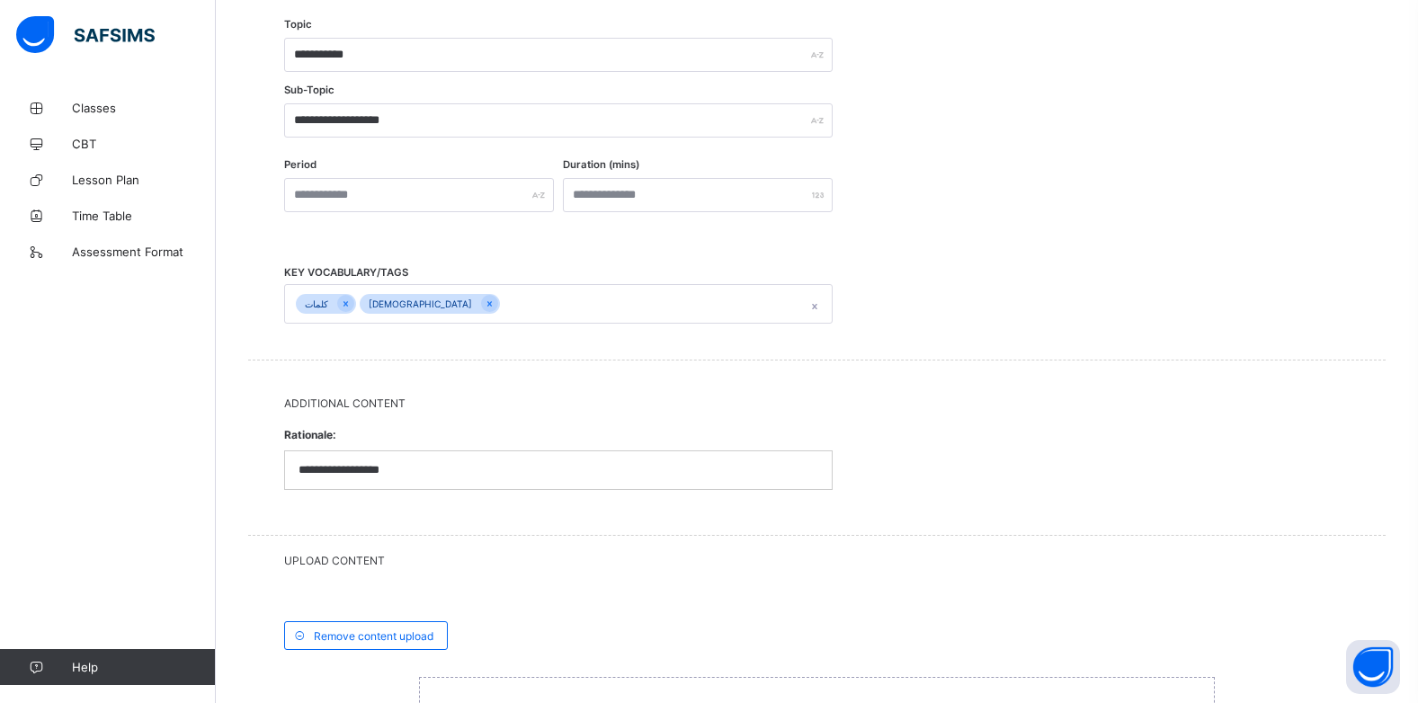
scroll to position [477, 0]
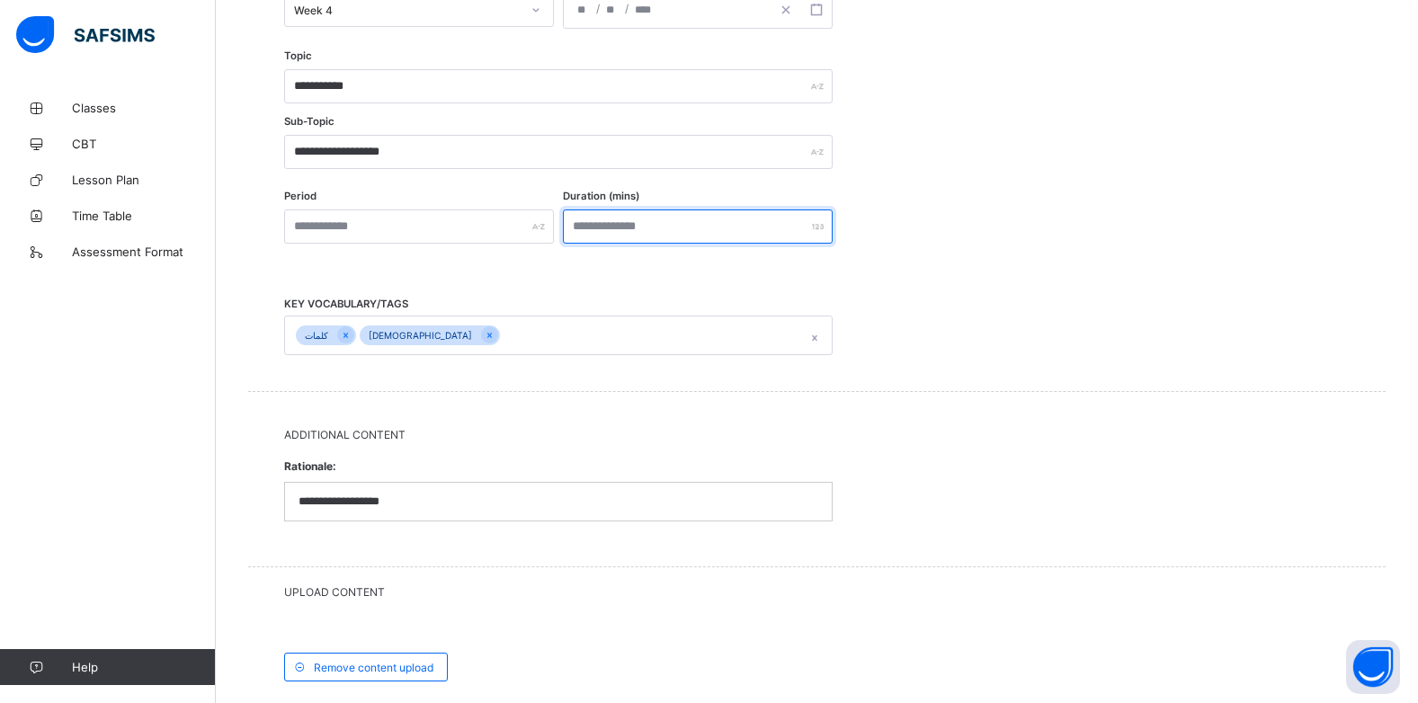
click at [712, 227] on input "number" at bounding box center [698, 226] width 270 height 34
click at [813, 225] on div at bounding box center [698, 226] width 270 height 34
click at [692, 227] on input "number" at bounding box center [698, 226] width 270 height 34
type input "**"
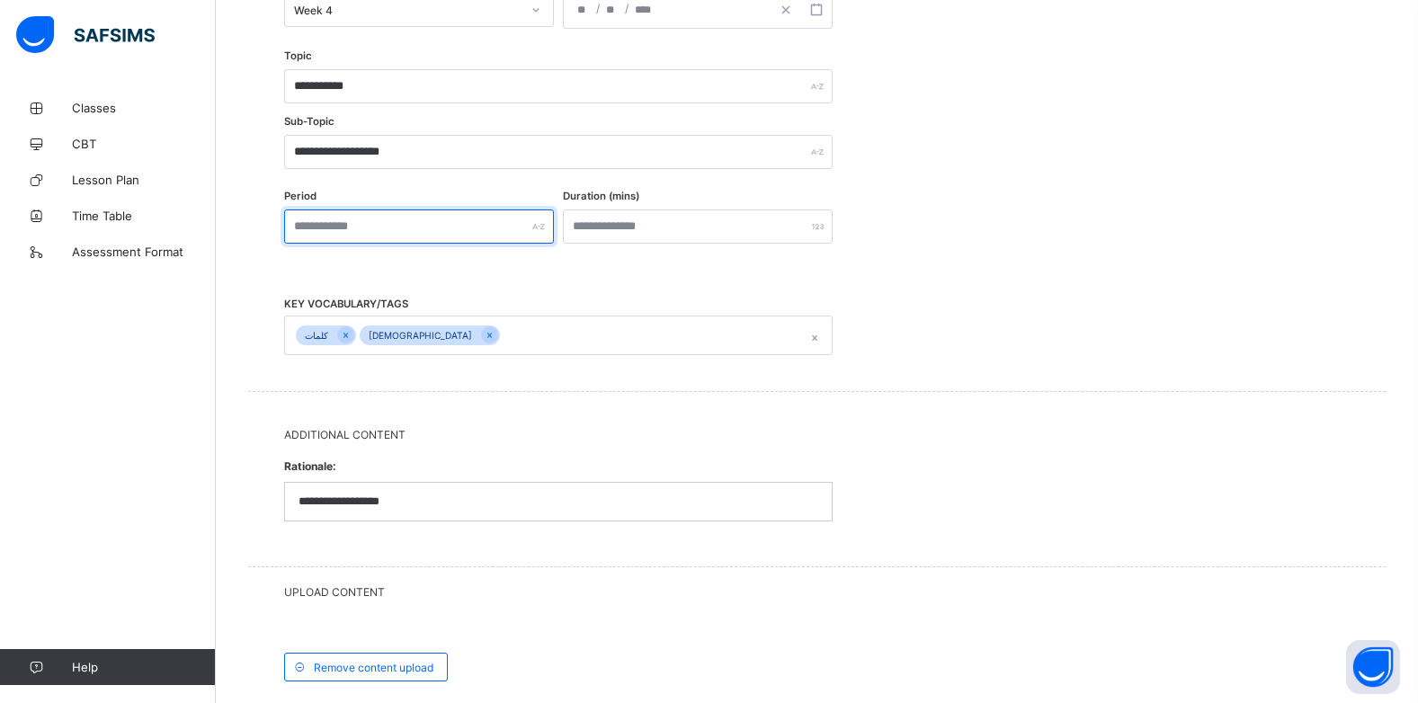
click at [381, 216] on input "text" at bounding box center [419, 226] width 270 height 34
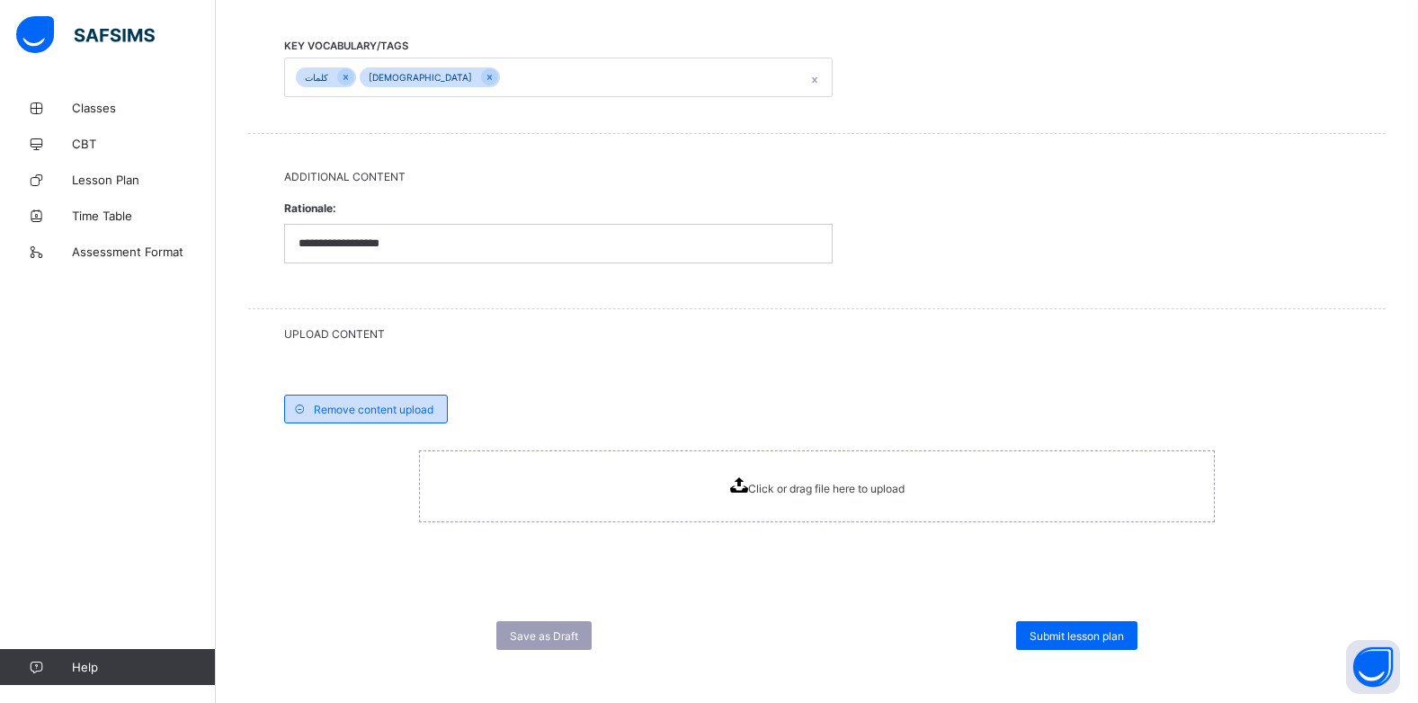
scroll to position [745, 0]
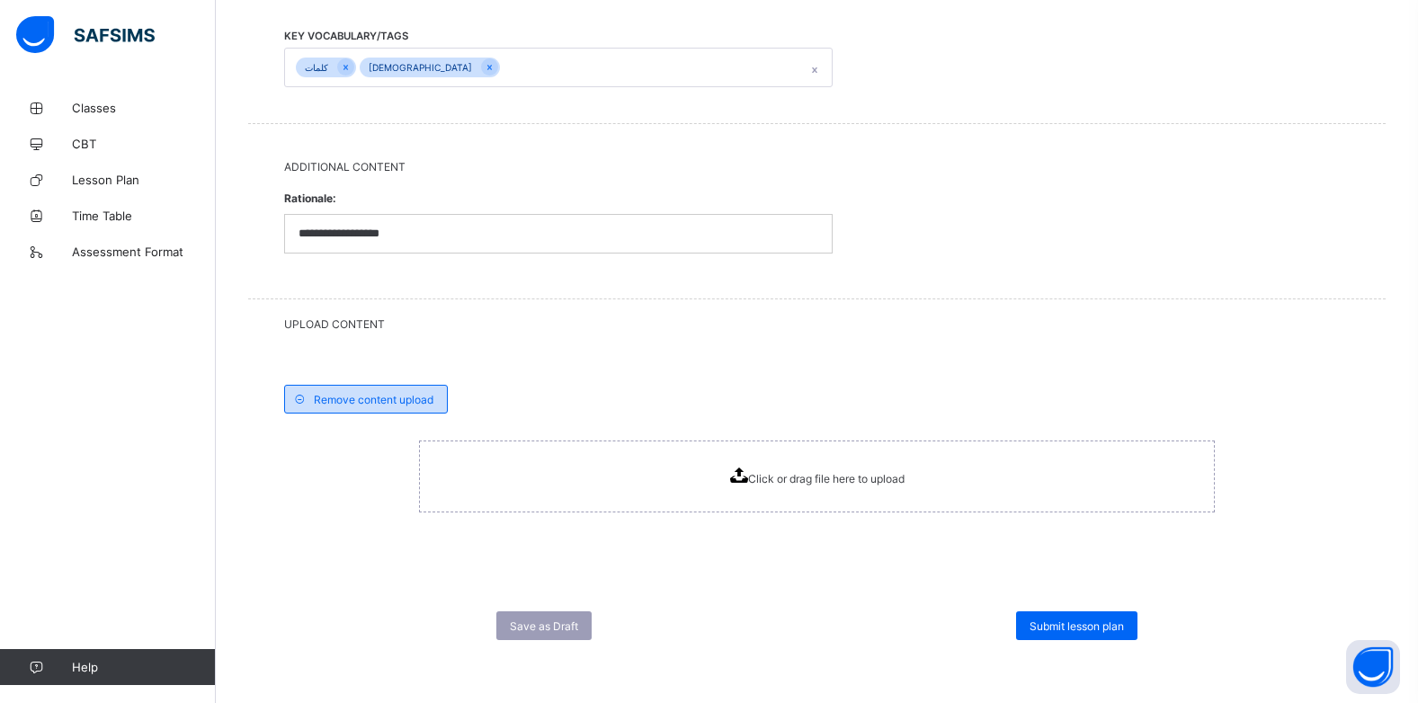
type input "*********"
click at [336, 393] on span "Remove content upload" at bounding box center [374, 399] width 120 height 13
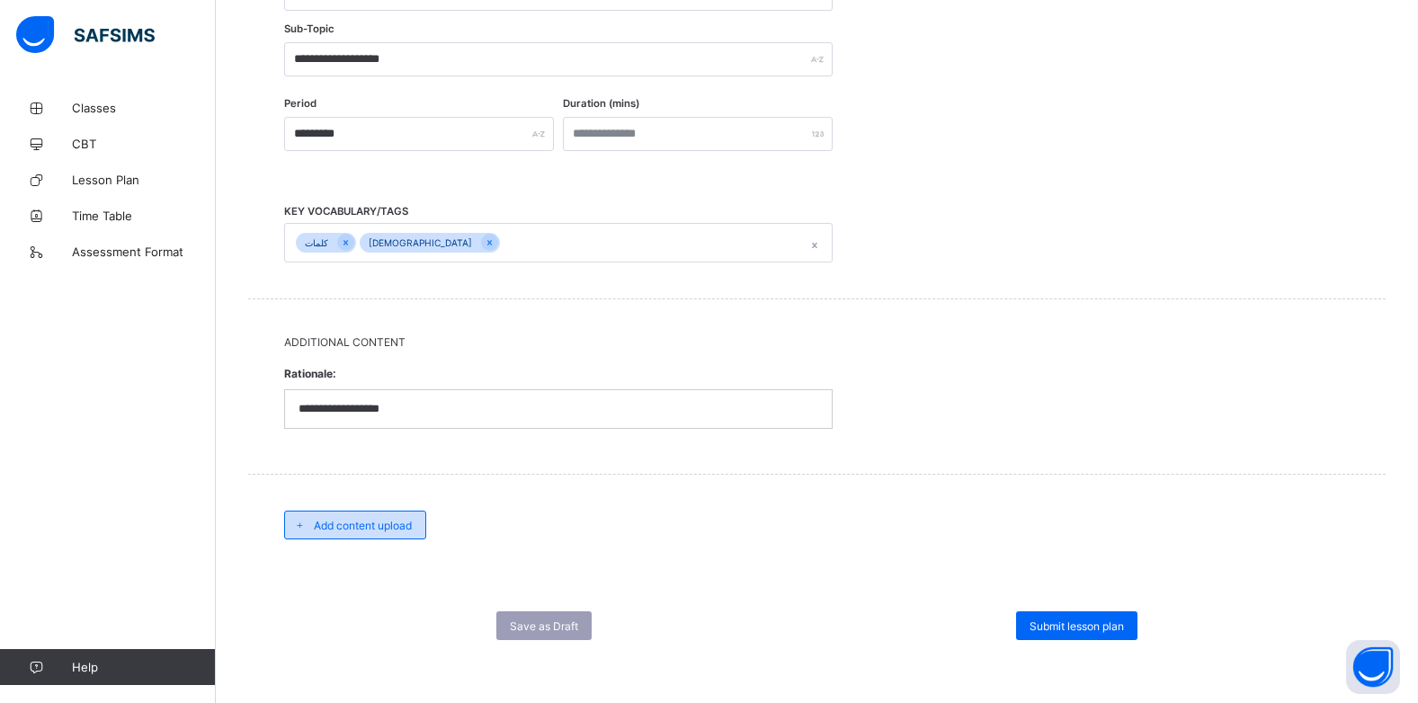
click at [352, 517] on div "Add content upload" at bounding box center [355, 525] width 142 height 29
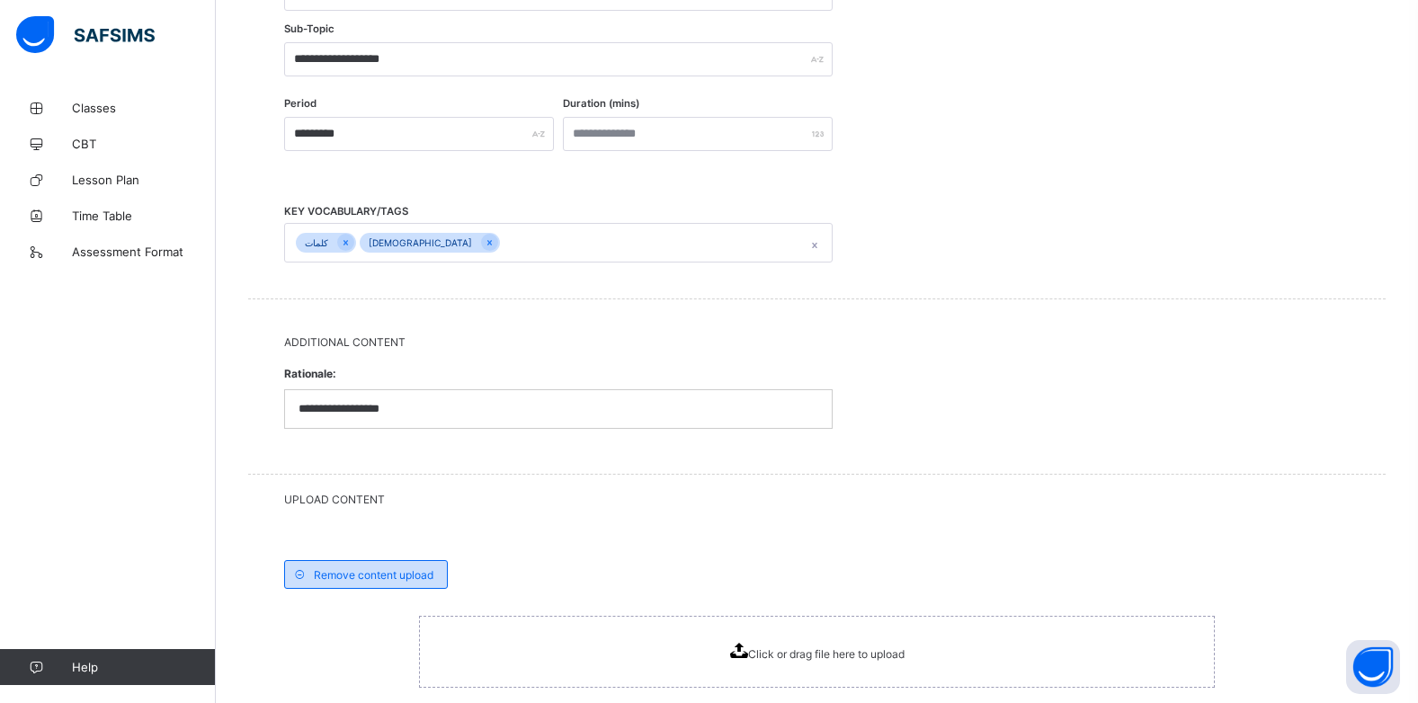
scroll to position [745, 0]
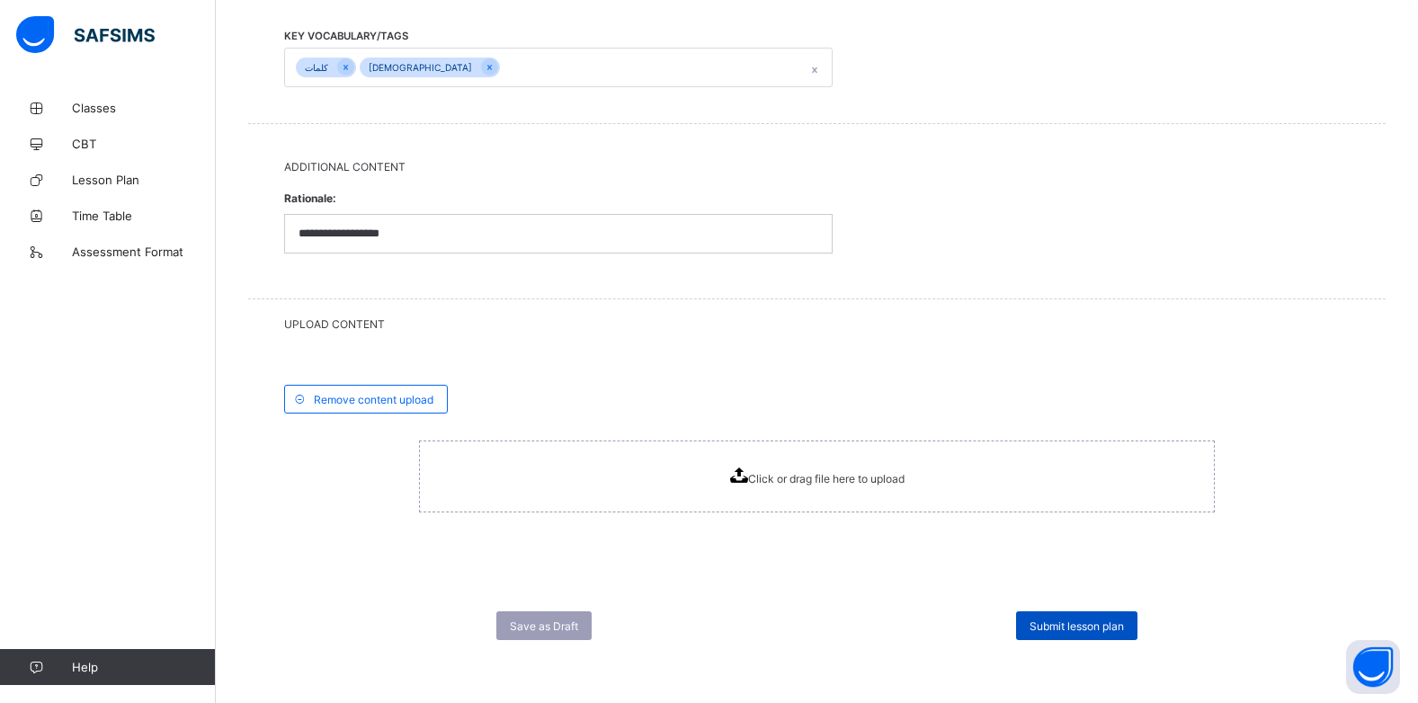
click at [1080, 619] on span "Submit lesson plan" at bounding box center [1076, 625] width 94 height 13
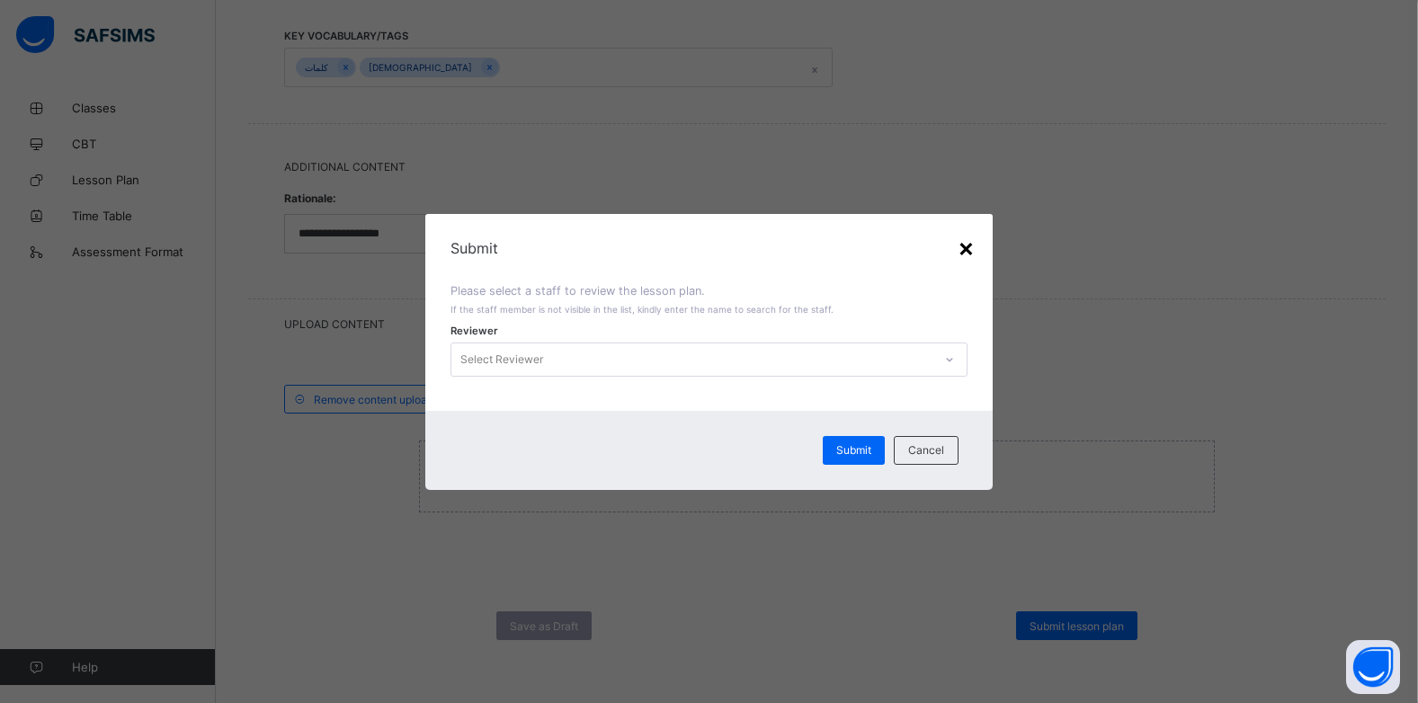
click at [965, 250] on div "×" at bounding box center [966, 247] width 17 height 31
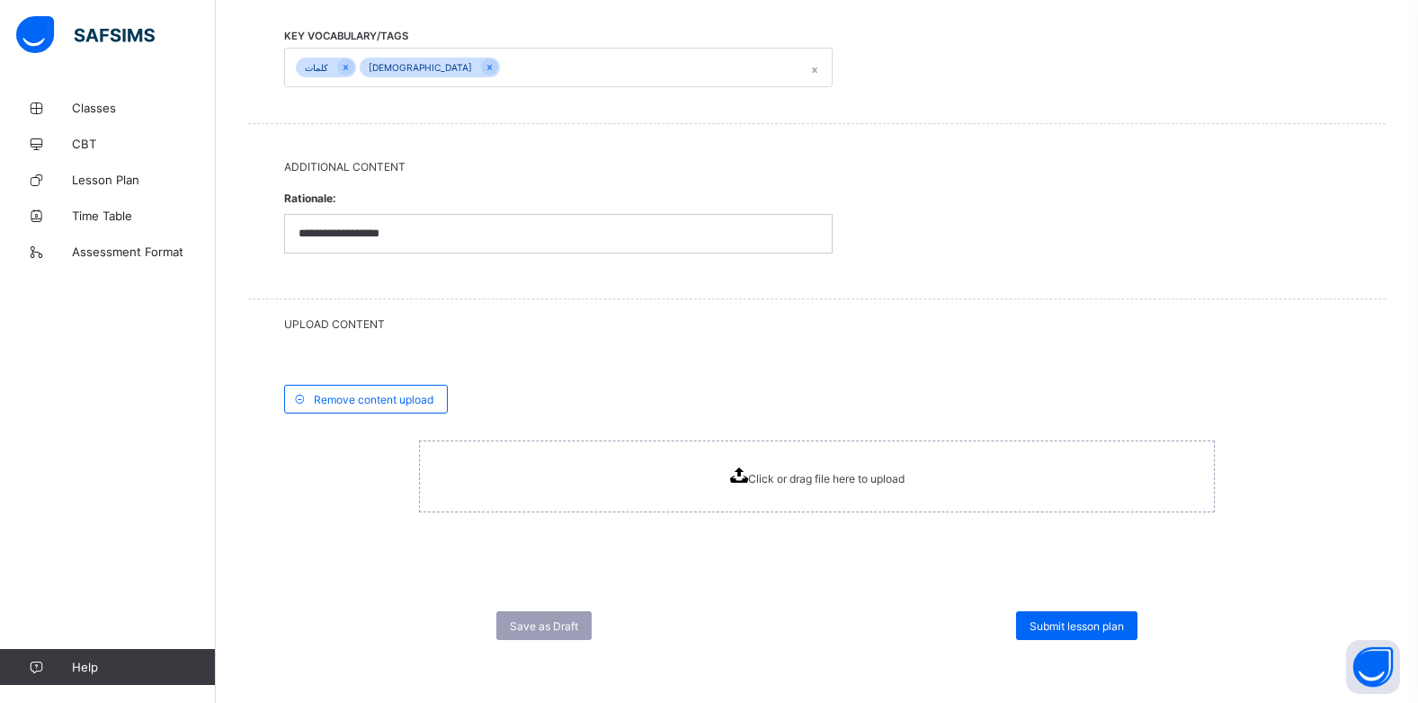
click at [815, 478] on span "Click or drag file here to upload" at bounding box center [826, 478] width 156 height 13
click at [781, 462] on div "Click or drag file here to upload" at bounding box center [817, 477] width 796 height 72
click at [809, 471] on div "Click or drag file here to upload" at bounding box center [817, 477] width 174 height 18
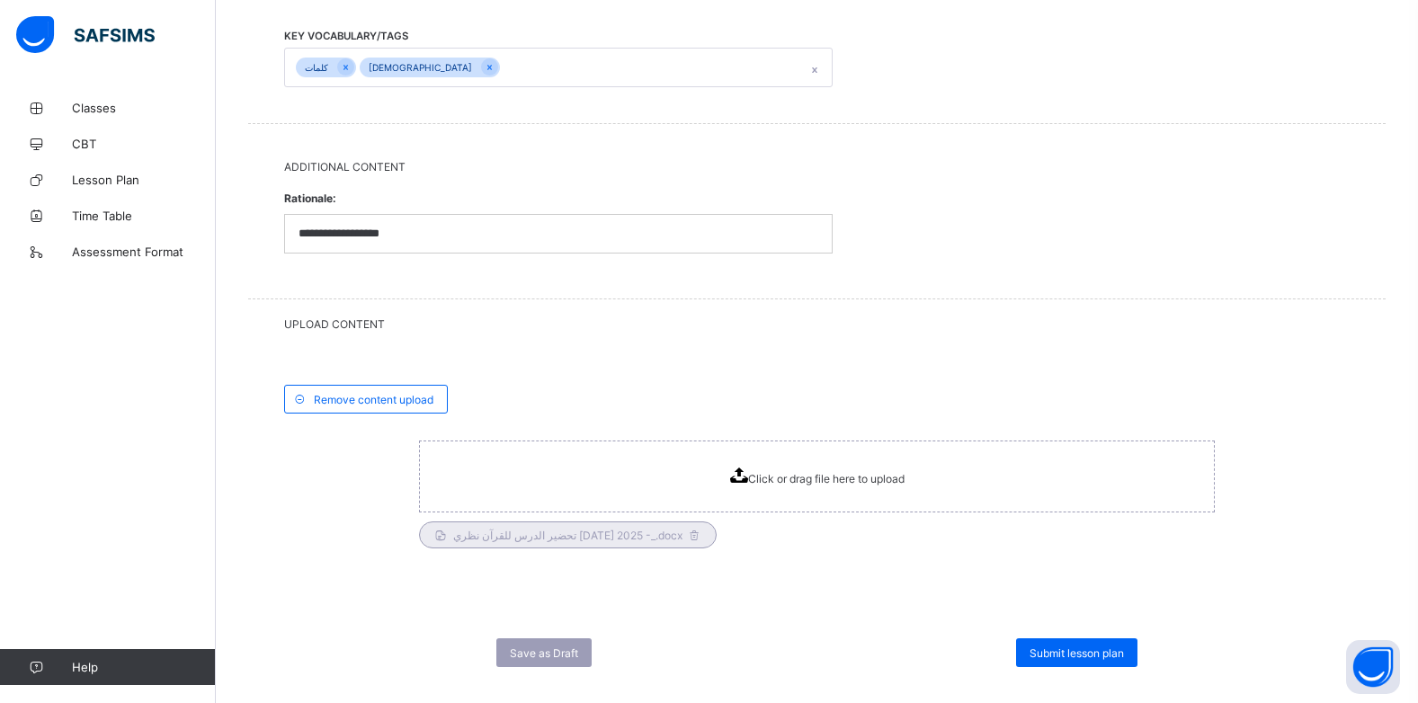
click at [1056, 647] on span "Submit lesson plan" at bounding box center [1076, 652] width 94 height 13
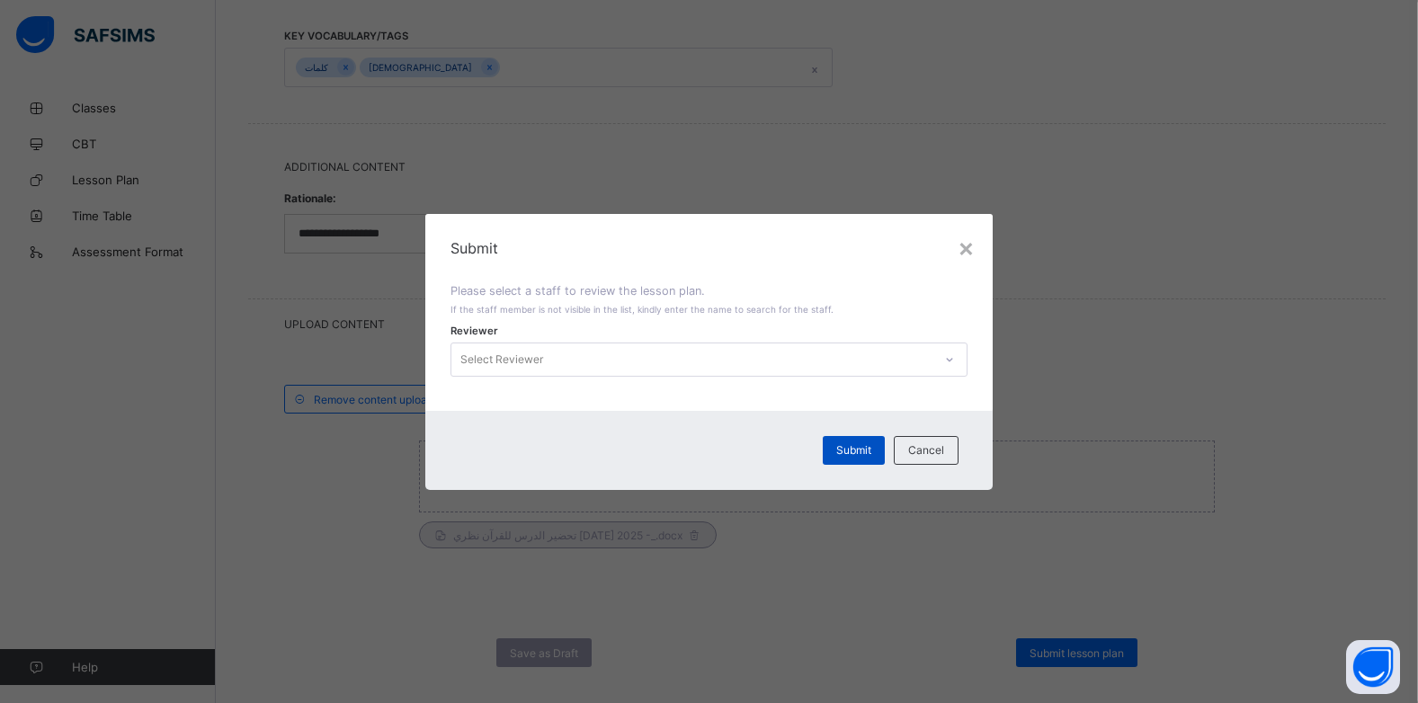
click at [870, 448] on span "Submit" at bounding box center [853, 449] width 35 height 13
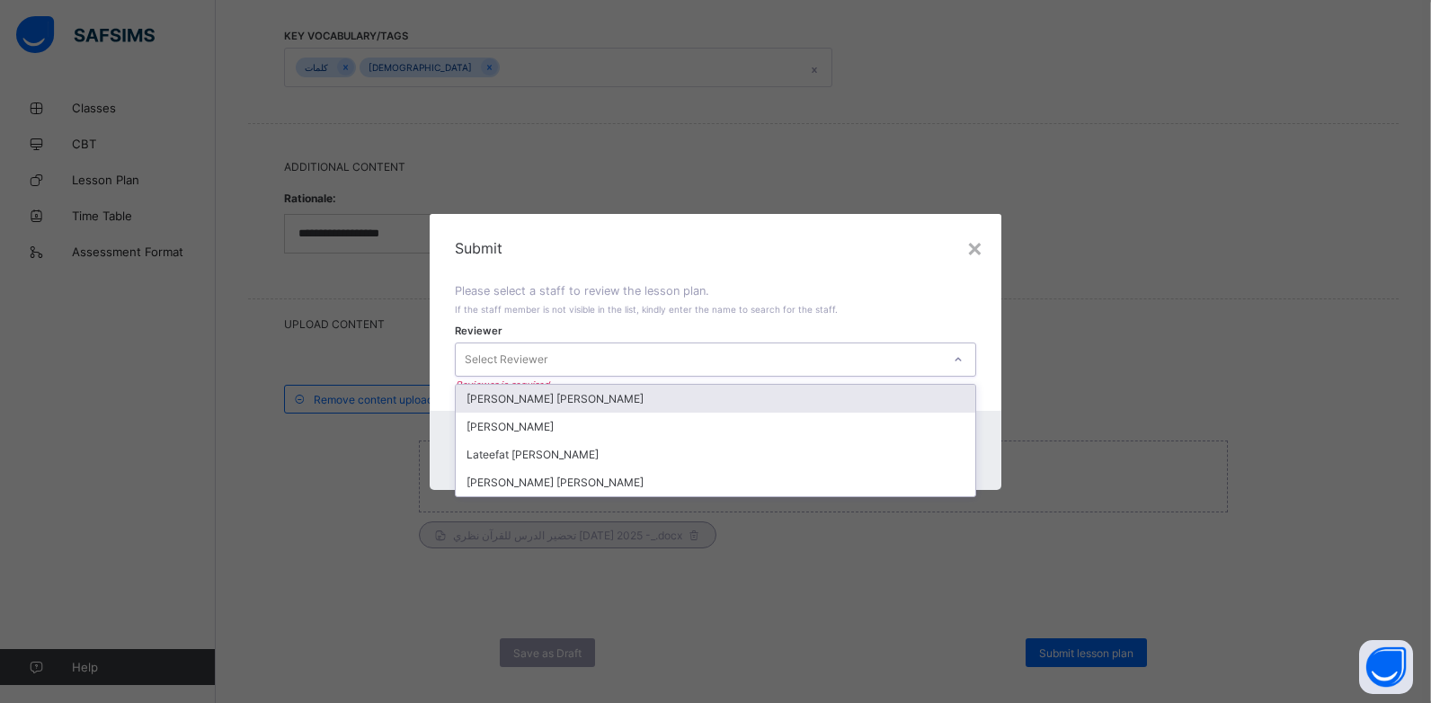
click at [570, 350] on div "Select Reviewer" at bounding box center [699, 359] width 486 height 25
click at [535, 404] on div "[PERSON_NAME] [PERSON_NAME]" at bounding box center [716, 399] width 521 height 28
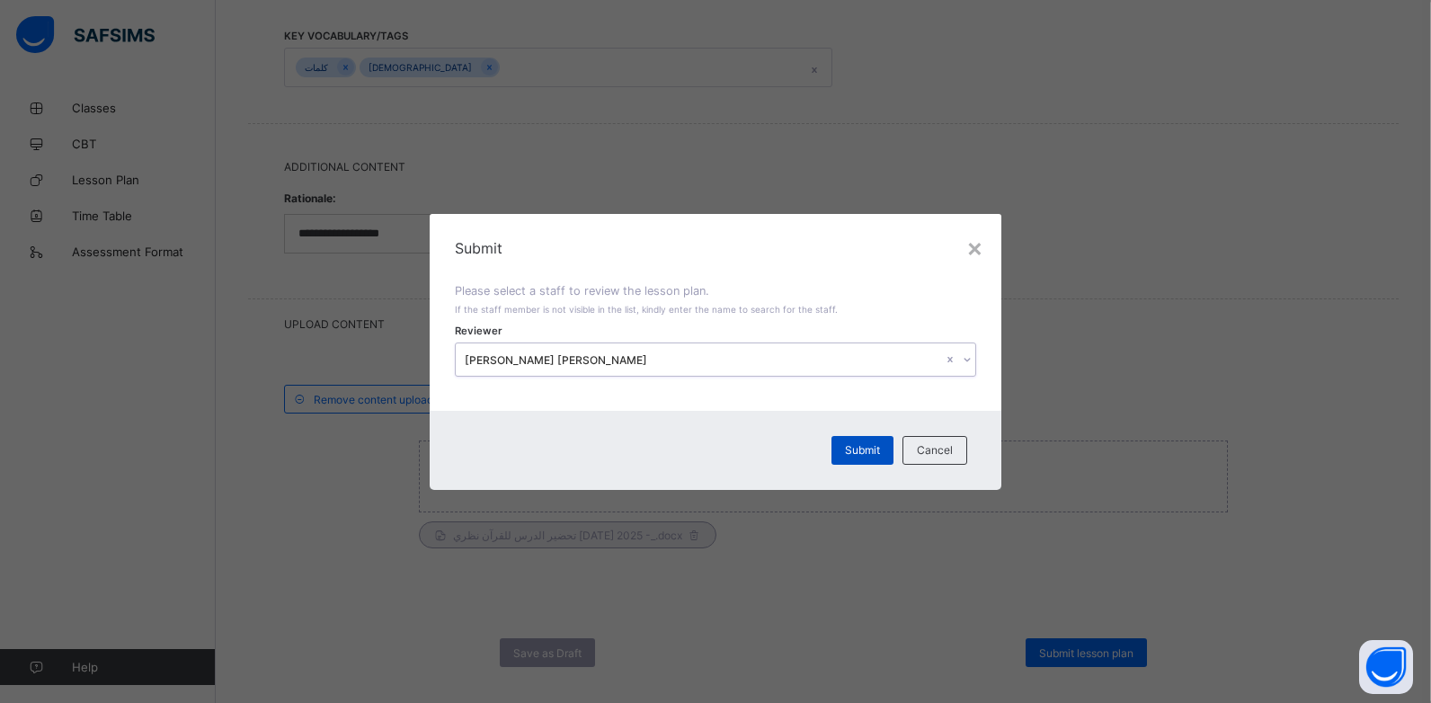
click at [864, 442] on div "Submit" at bounding box center [863, 450] width 62 height 29
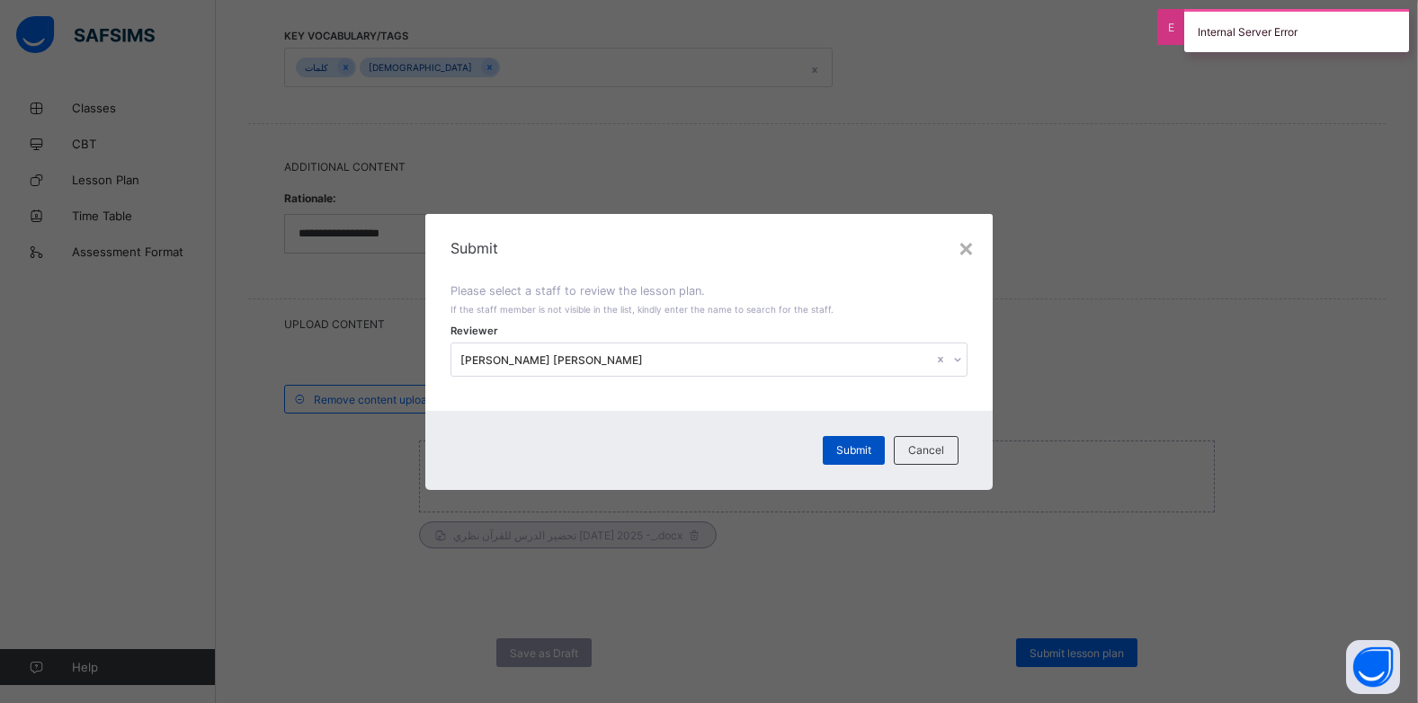
click at [839, 441] on div "Submit" at bounding box center [854, 450] width 62 height 29
click at [839, 442] on div "Submit" at bounding box center [854, 450] width 62 height 29
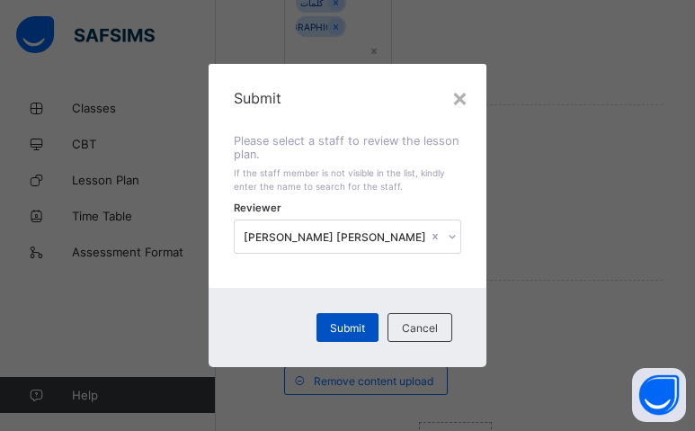
drag, startPoint x: 361, startPoint y: 327, endPoint x: 351, endPoint y: 328, distance: 10.8
click at [356, 326] on span "Submit" at bounding box center [347, 327] width 35 height 13
click at [337, 325] on span "Submit" at bounding box center [347, 327] width 35 height 13
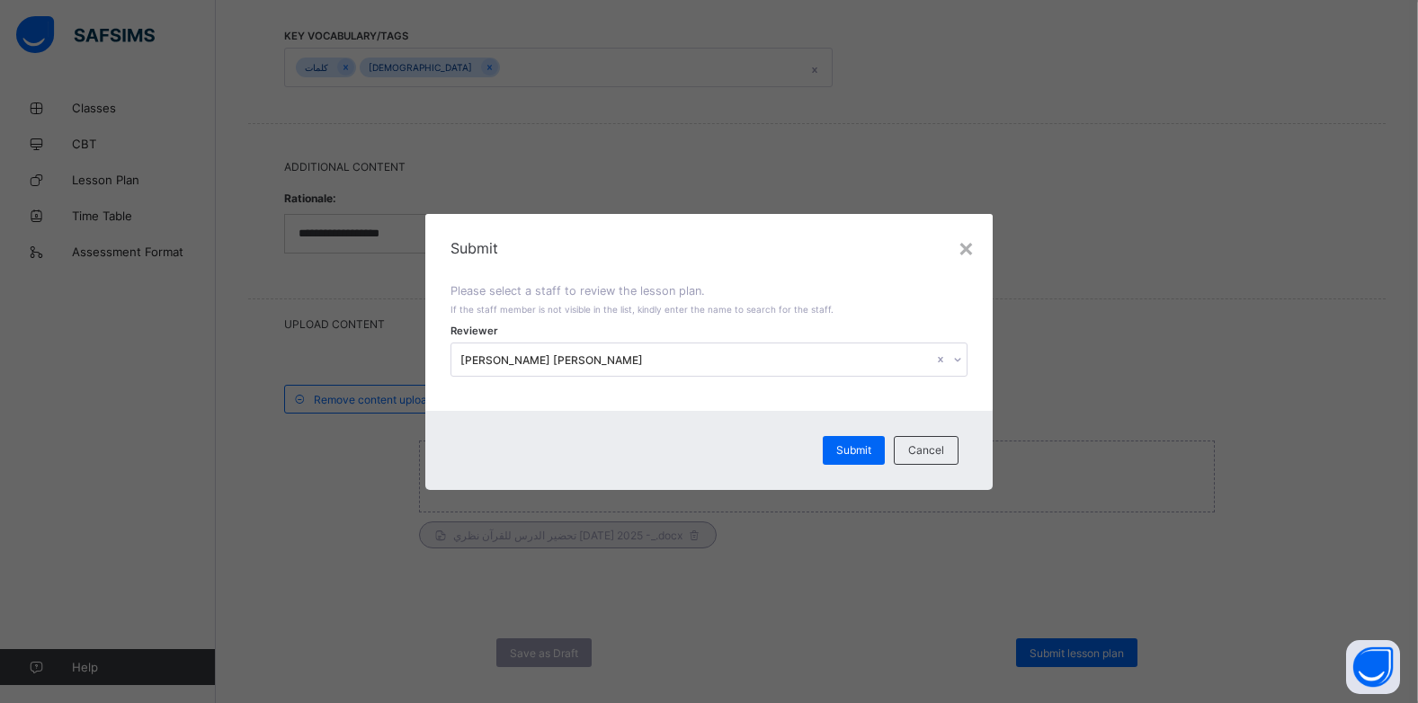
click at [1073, 652] on div "× Submit Please select a staff to review the lesson plan. If the staff member i…" at bounding box center [709, 351] width 1418 height 703
click at [1065, 642] on div "× Submit Please select a staff to review the lesson plan. If the staff member i…" at bounding box center [709, 351] width 1418 height 703
click at [1111, 649] on div "× Submit Please select a staff to review the lesson plan. If the staff member i…" at bounding box center [709, 351] width 1418 height 703
click at [1104, 653] on div "× Submit Please select a staff to review the lesson plan. If the staff member i…" at bounding box center [709, 351] width 1418 height 703
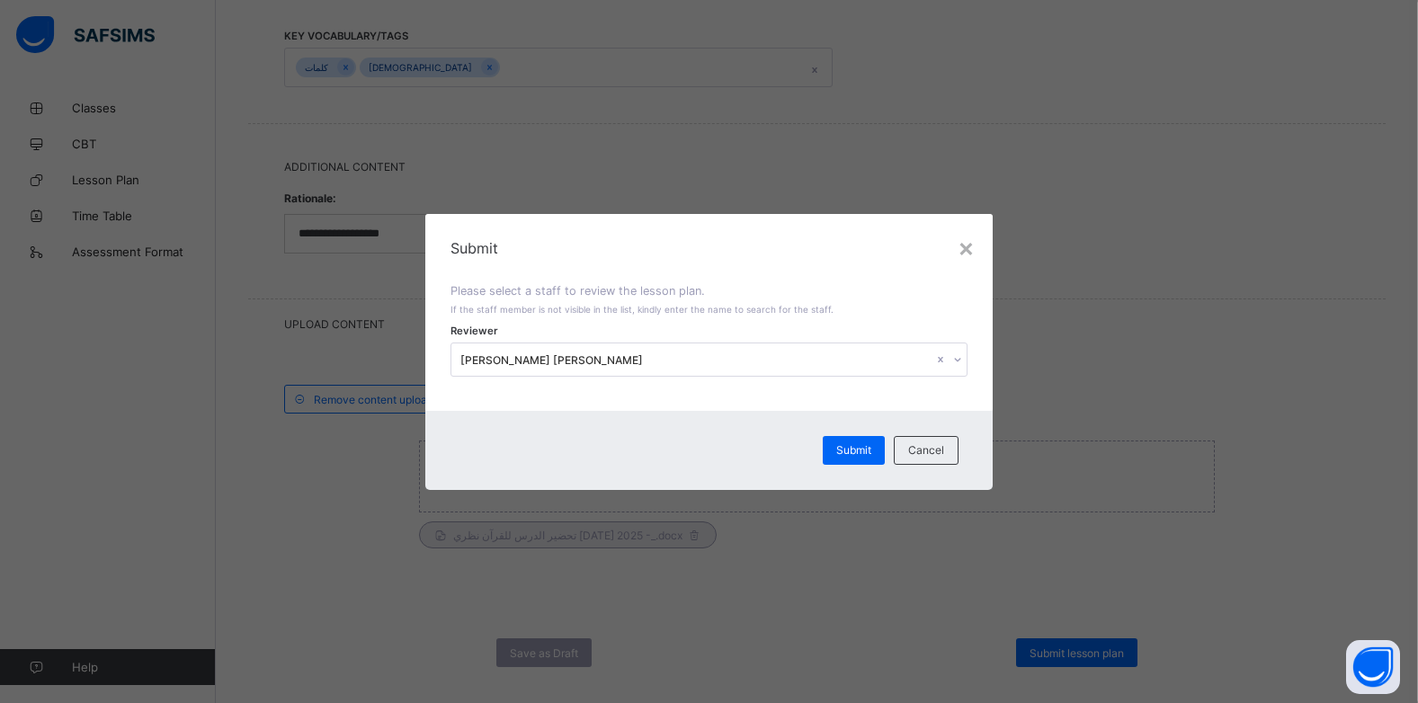
click at [1104, 653] on div "× Submit Please select a staff to review the lesson plan. If the staff member i…" at bounding box center [709, 351] width 1418 height 703
click at [859, 450] on span "Submit" at bounding box center [853, 449] width 35 height 13
drag, startPoint x: 1071, startPoint y: 655, endPoint x: 1057, endPoint y: 609, distance: 48.7
click at [1069, 628] on div "× Submit Please select a staff to review the lesson plan. If the staff member i…" at bounding box center [709, 351] width 1418 height 703
click at [1083, 645] on div "× Submit Please select a staff to review the lesson plan. If the staff member i…" at bounding box center [709, 351] width 1418 height 703
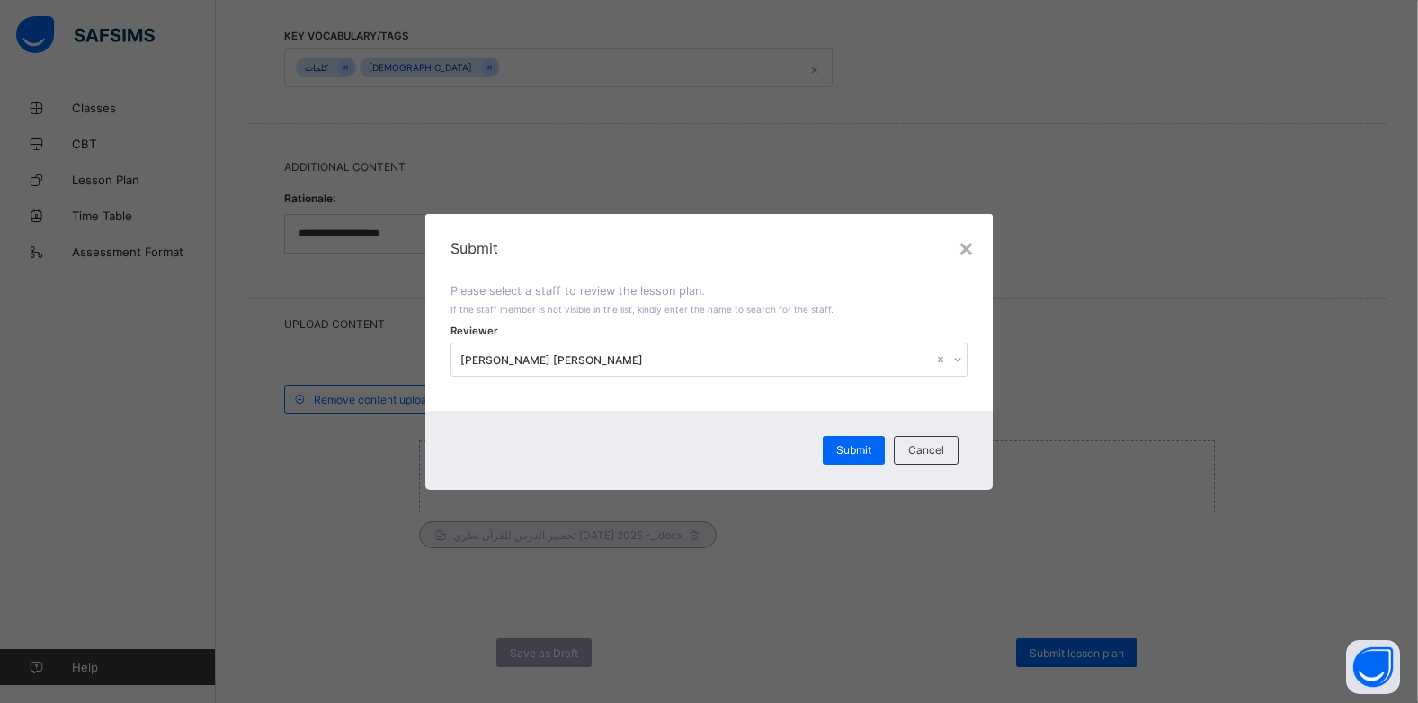
click at [1083, 645] on div "× Submit Please select a staff to review the lesson plan. If the staff member i…" at bounding box center [709, 351] width 1418 height 703
click at [1030, 663] on div "× Submit Please select a staff to review the lesson plan. If the staff member i…" at bounding box center [709, 351] width 1418 height 703
click at [1071, 647] on div "× Submit Please select a staff to review the lesson plan. If the staff member i…" at bounding box center [709, 351] width 1418 height 703
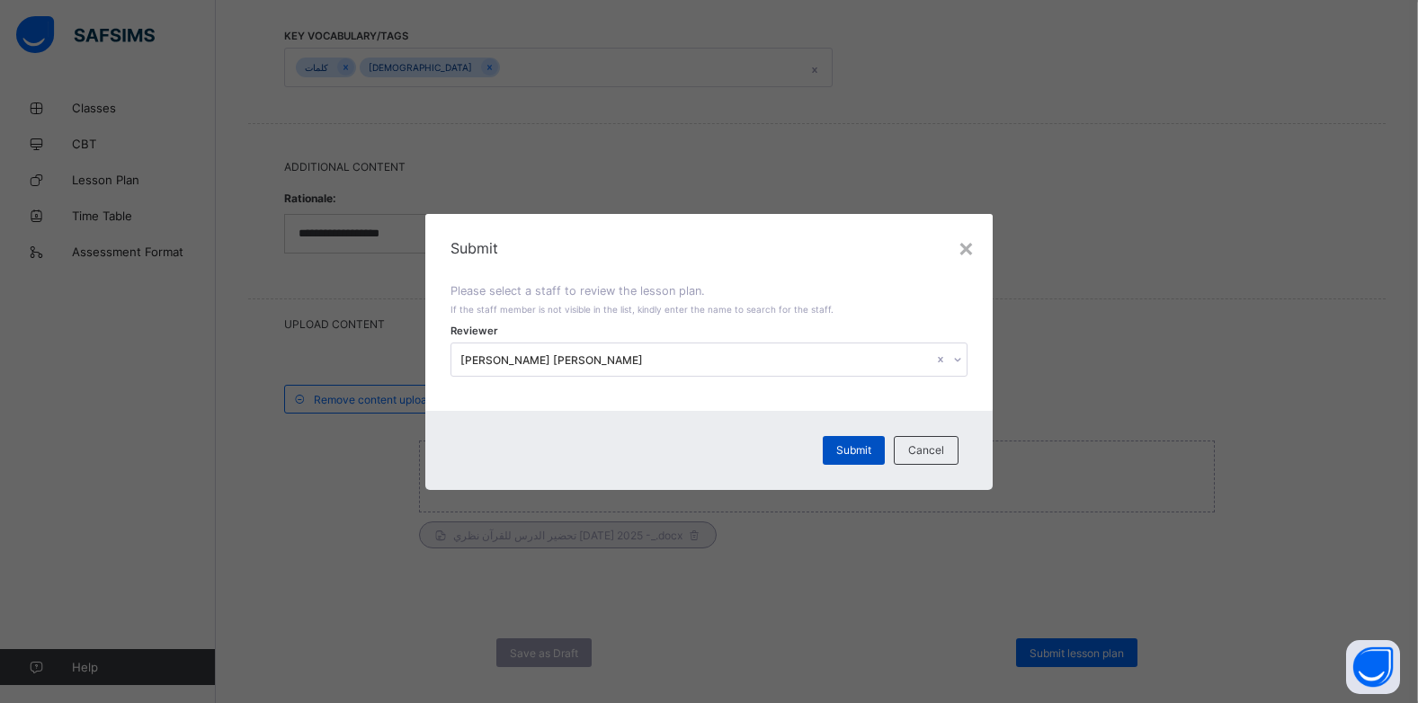
click at [857, 455] on span "Submit" at bounding box center [853, 449] width 35 height 13
click at [857, 456] on span "Submit" at bounding box center [853, 449] width 35 height 13
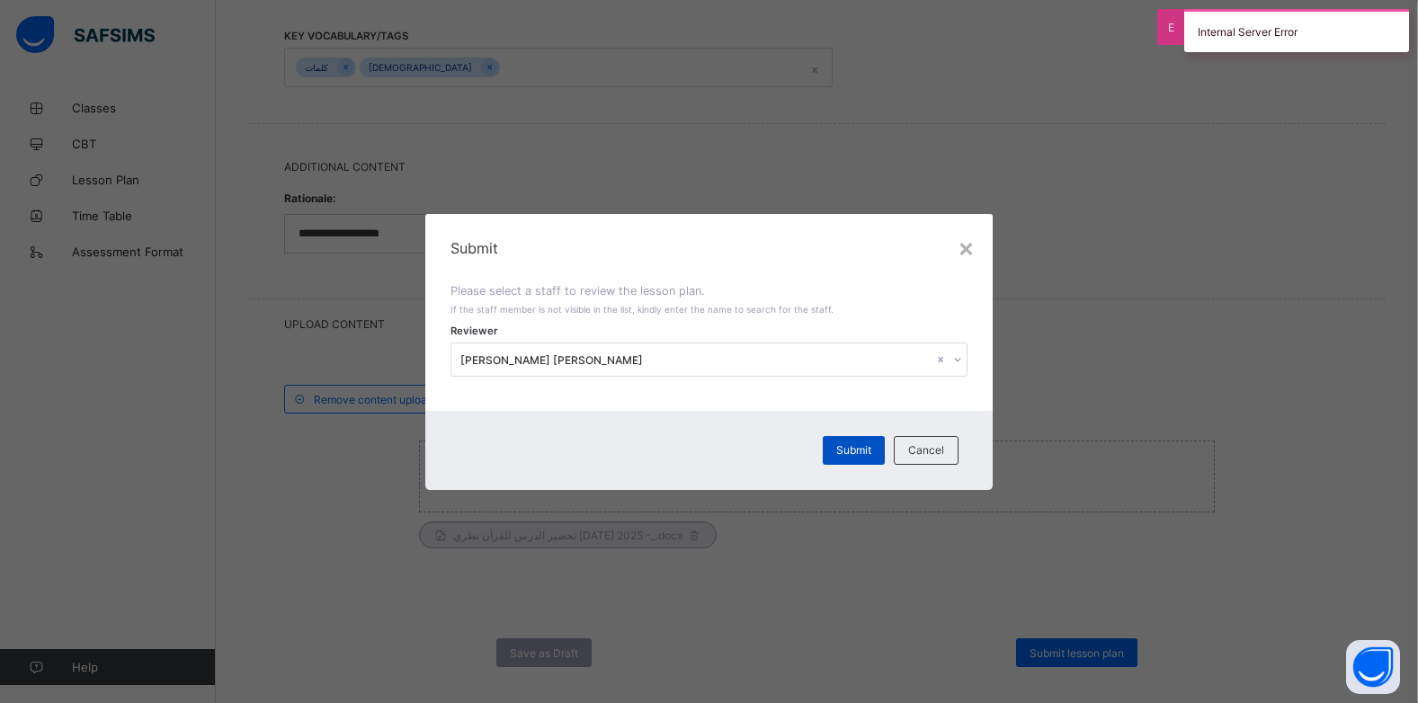
click at [836, 462] on div "Submit" at bounding box center [854, 450] width 62 height 29
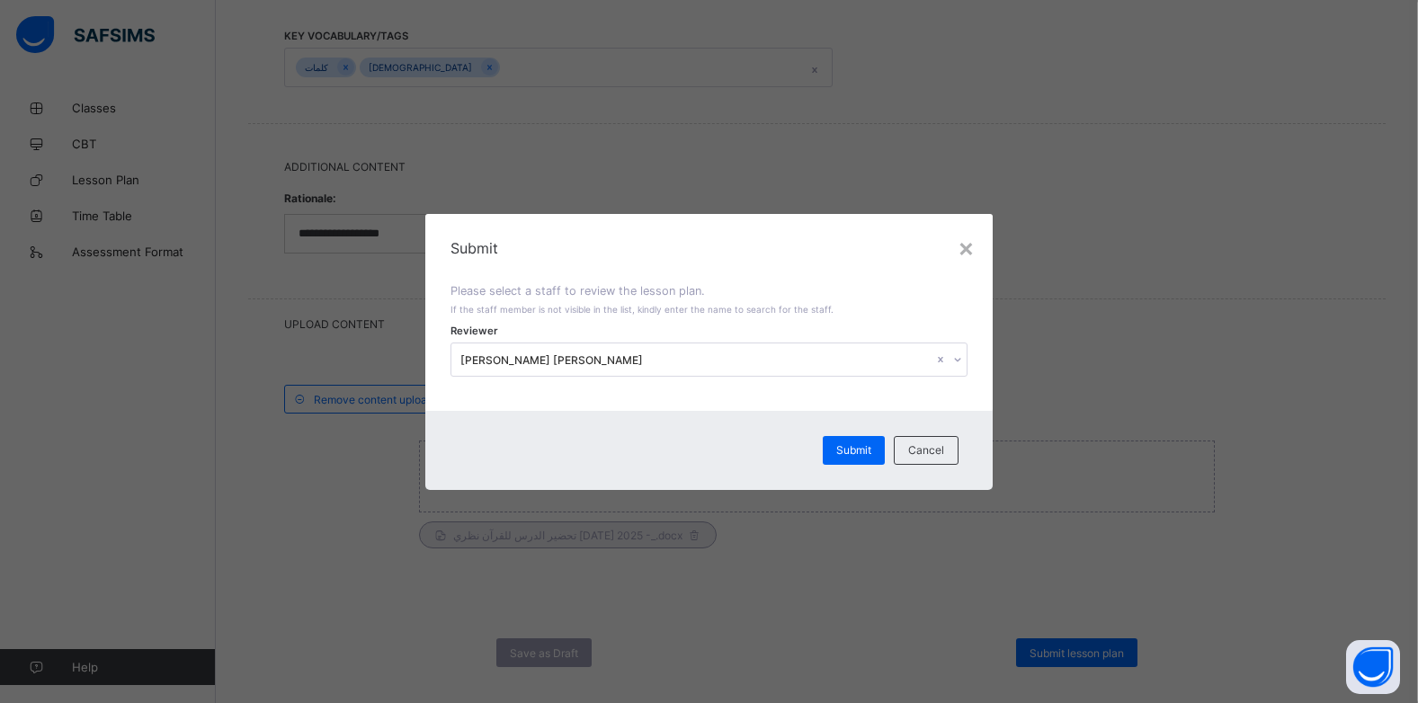
click at [1063, 651] on div "× Submit Please select a staff to review the lesson plan. If the staff member i…" at bounding box center [709, 351] width 1418 height 703
click at [862, 441] on div "Submit" at bounding box center [854, 450] width 62 height 29
click at [860, 451] on span "Submit" at bounding box center [853, 449] width 35 height 13
click at [1106, 647] on div "× Submit Please select a staff to review the lesson plan. If the staff member i…" at bounding box center [709, 351] width 1418 height 703
click at [961, 243] on div "×" at bounding box center [966, 247] width 17 height 31
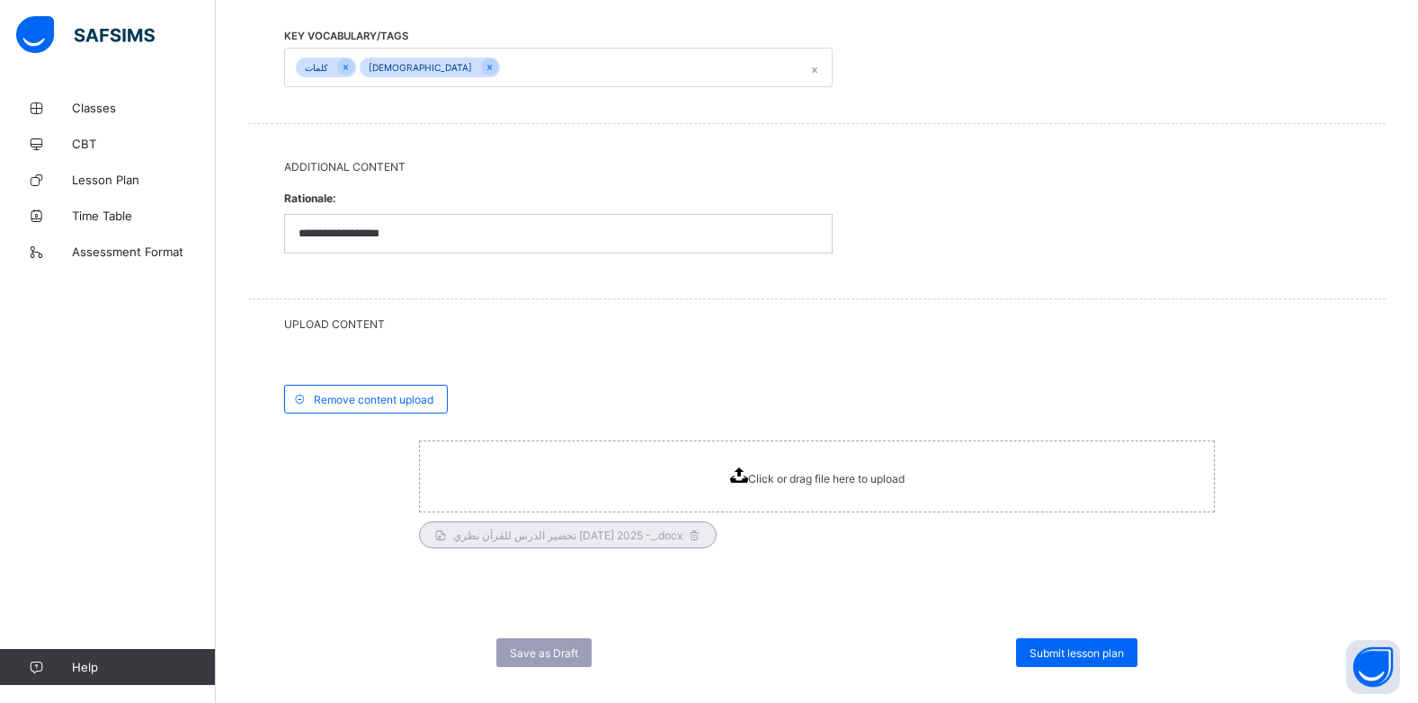
click at [763, 470] on div "Click or drag file here to upload" at bounding box center [817, 477] width 174 height 18
drag, startPoint x: 1056, startPoint y: 653, endPoint x: 1054, endPoint y: 628, distance: 24.4
click at [1056, 637] on div "Save as Draft Submit lesson plan" at bounding box center [816, 652] width 1137 height 101
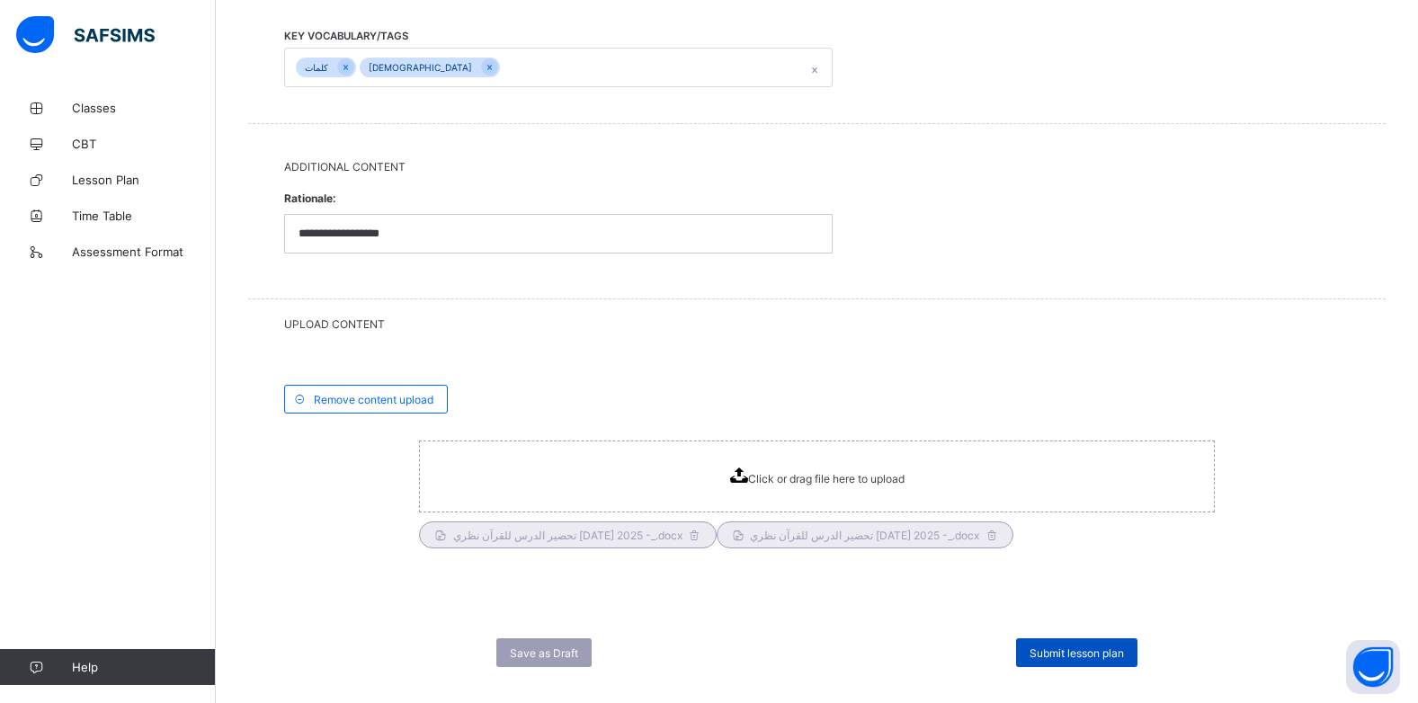
click at [1046, 656] on span "Submit lesson plan" at bounding box center [1076, 652] width 94 height 13
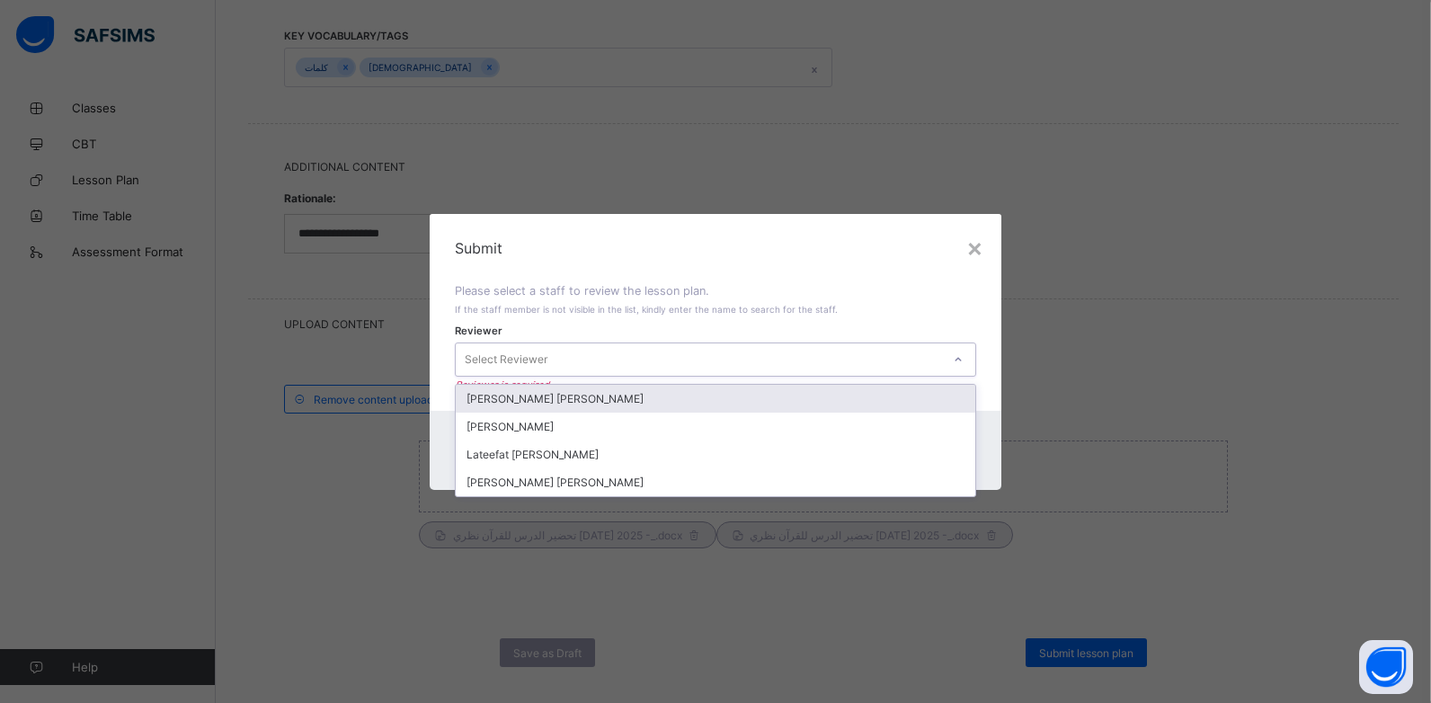
click at [952, 361] on div at bounding box center [958, 359] width 31 height 29
click at [572, 399] on div "[PERSON_NAME] [PERSON_NAME]" at bounding box center [716, 399] width 521 height 28
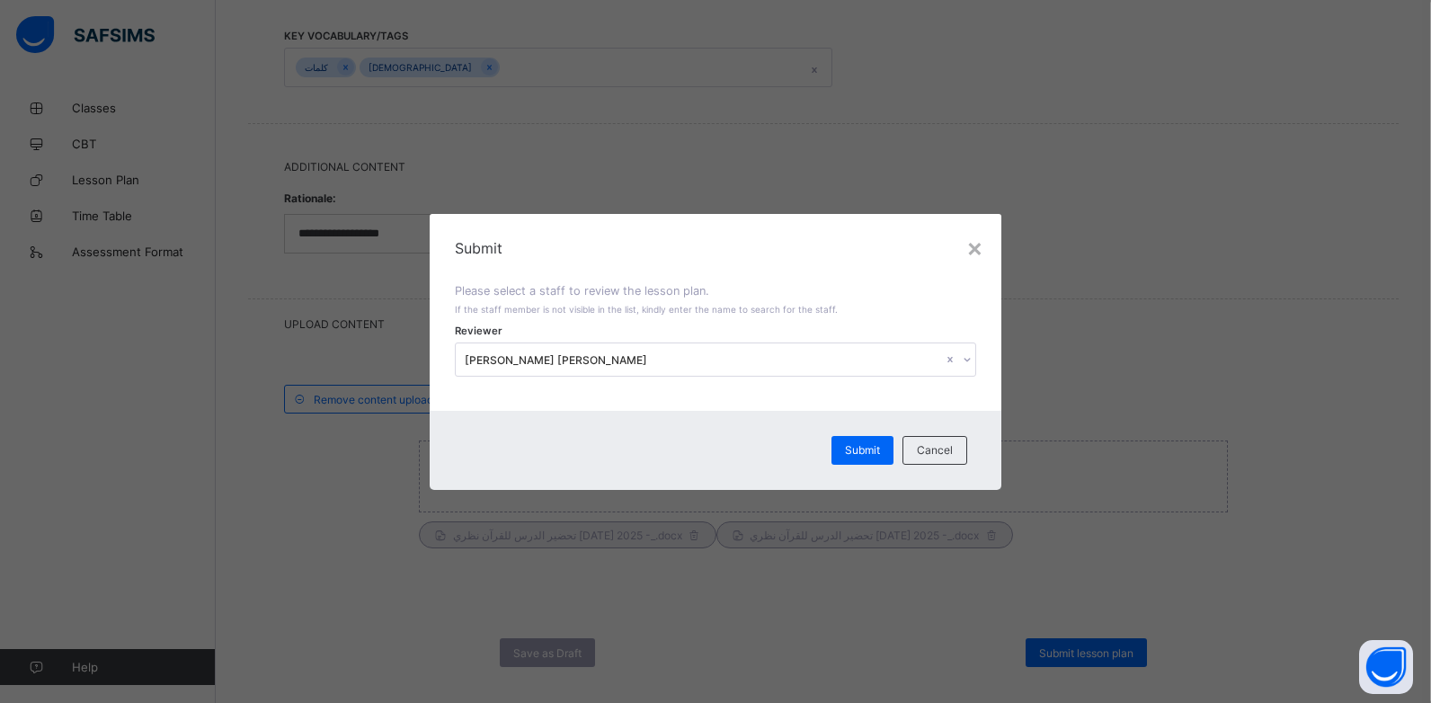
click at [887, 451] on div "Submit" at bounding box center [863, 450] width 62 height 29
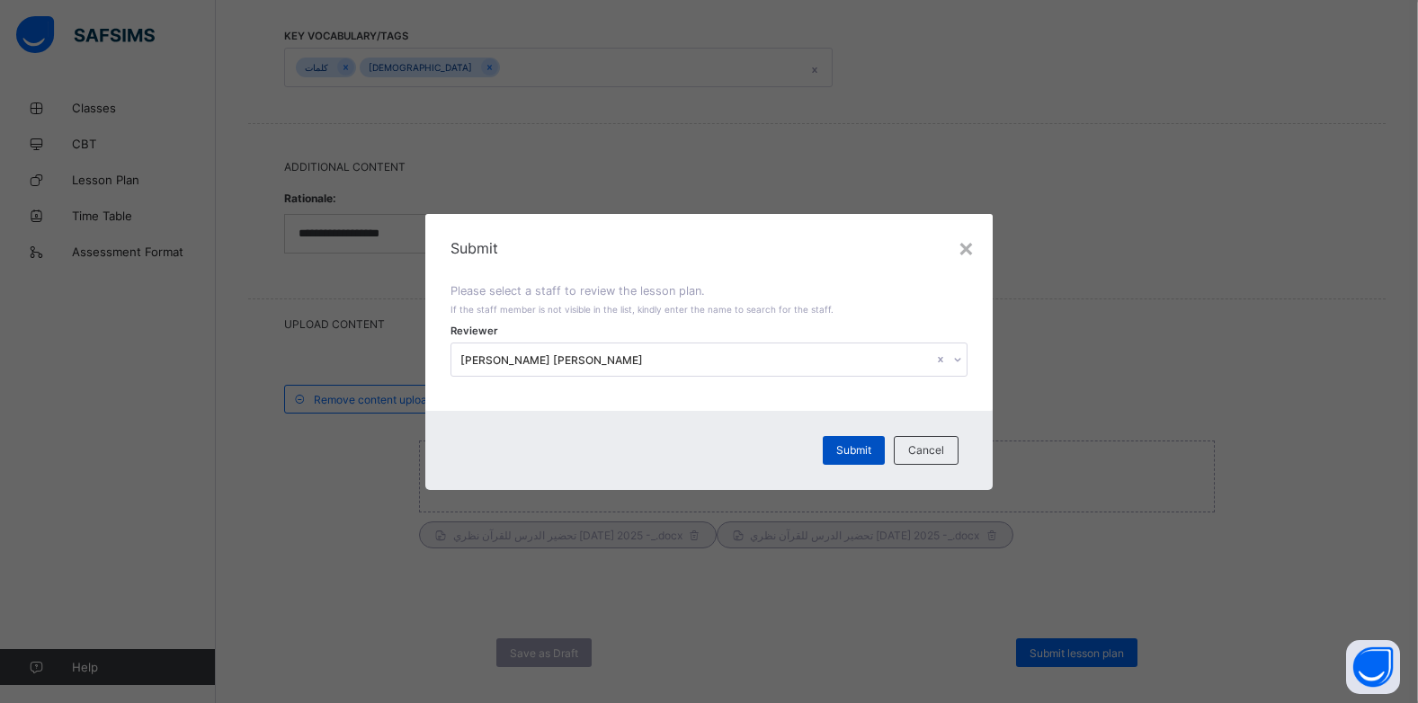
click at [836, 454] on div "Submit" at bounding box center [854, 450] width 62 height 29
click at [1035, 337] on div "× Submit Please select a staff to review the lesson plan. If the staff member i…" at bounding box center [709, 351] width 1418 height 703
click at [861, 446] on span "Submit" at bounding box center [853, 449] width 35 height 13
click at [967, 251] on div "×" at bounding box center [966, 247] width 17 height 31
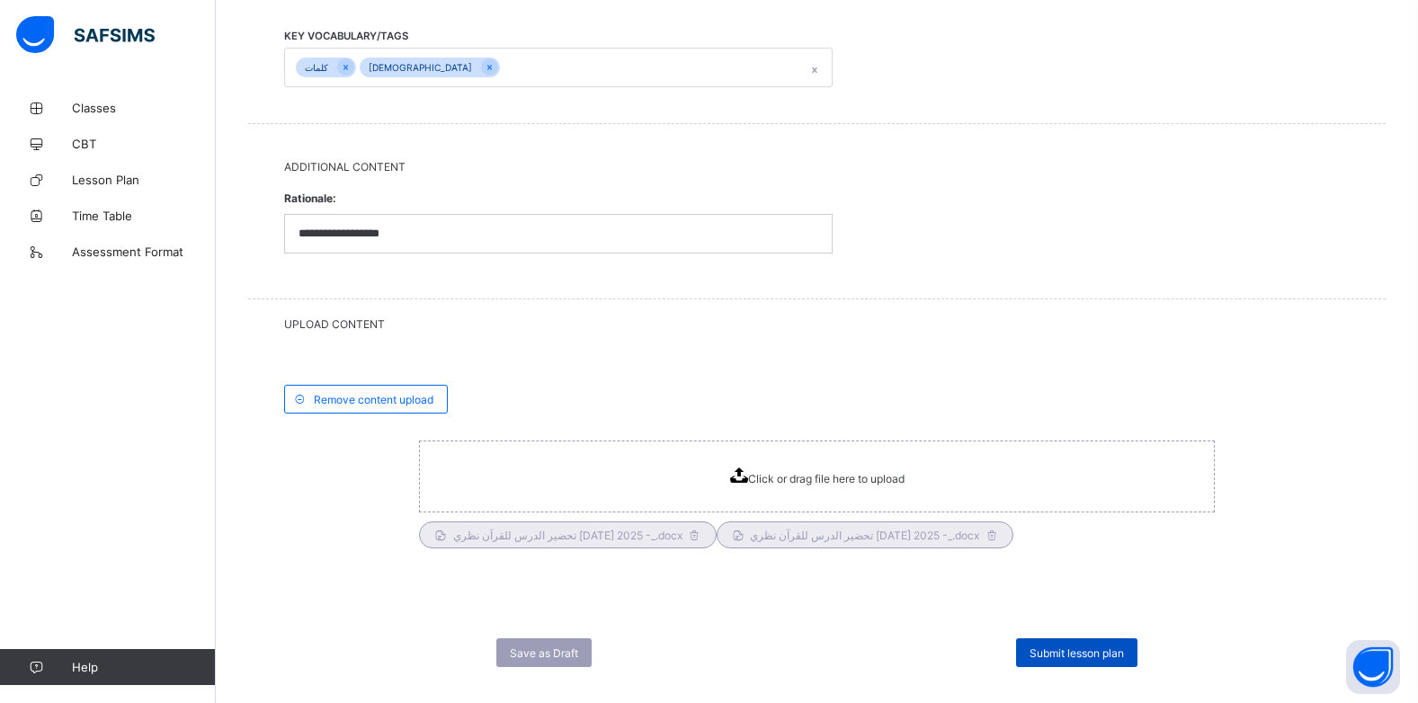
click at [1072, 664] on div "Submit lesson plan" at bounding box center [1076, 652] width 121 height 29
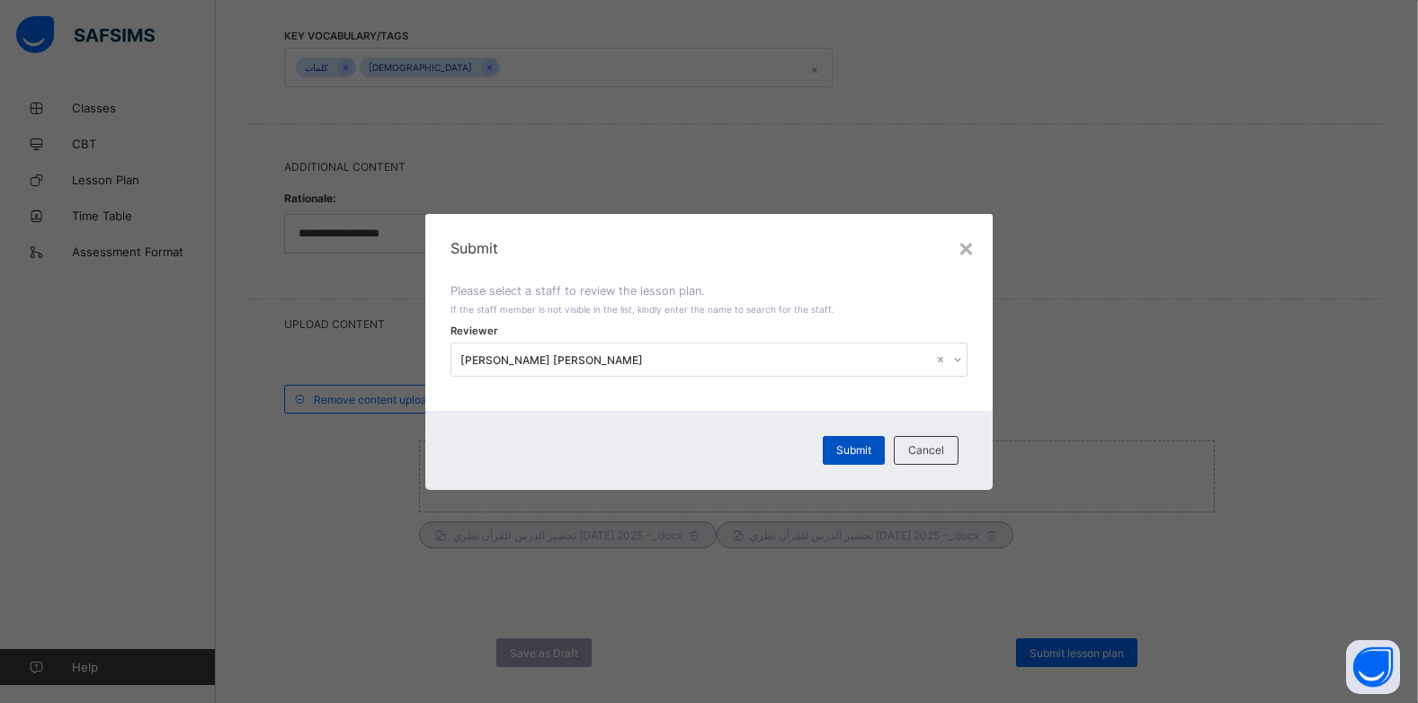
click at [857, 463] on div "Submit" at bounding box center [854, 450] width 62 height 29
click at [966, 249] on div "×" at bounding box center [966, 247] width 17 height 31
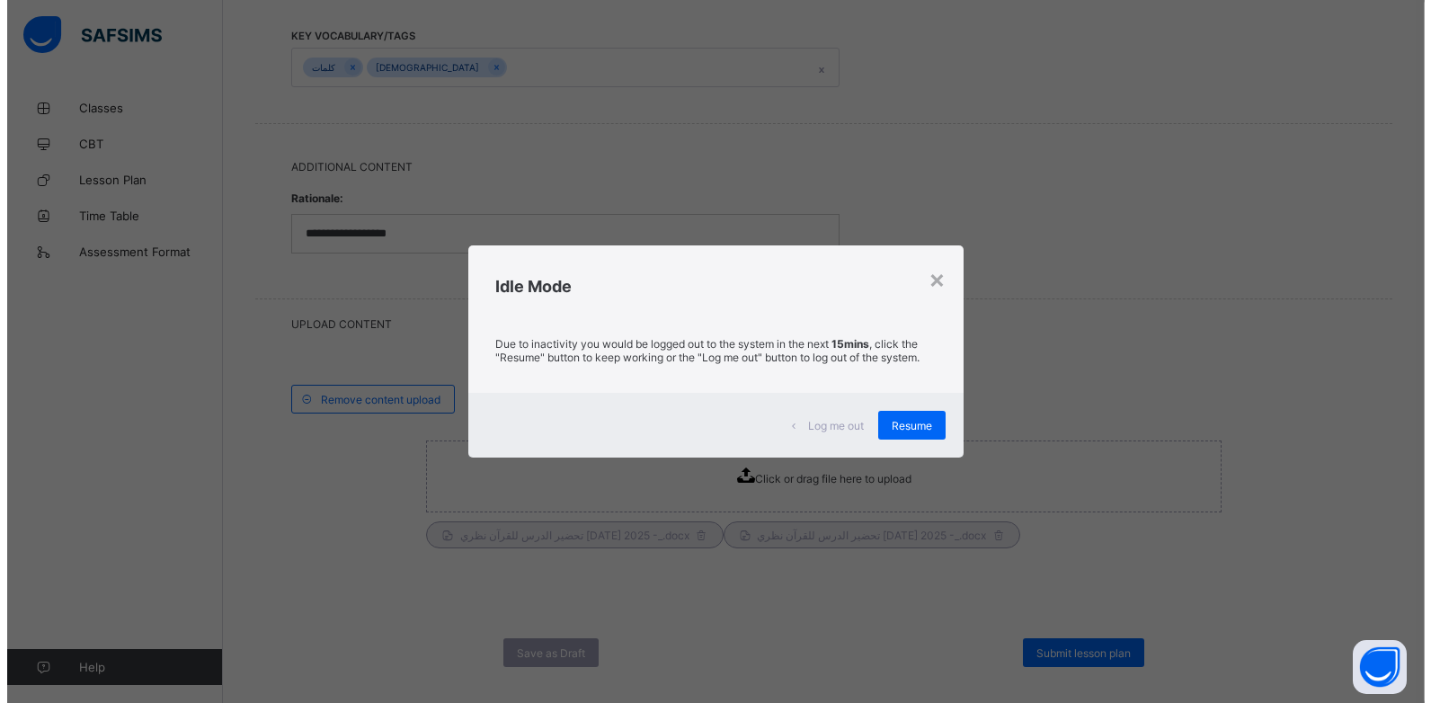
scroll to position [0, 0]
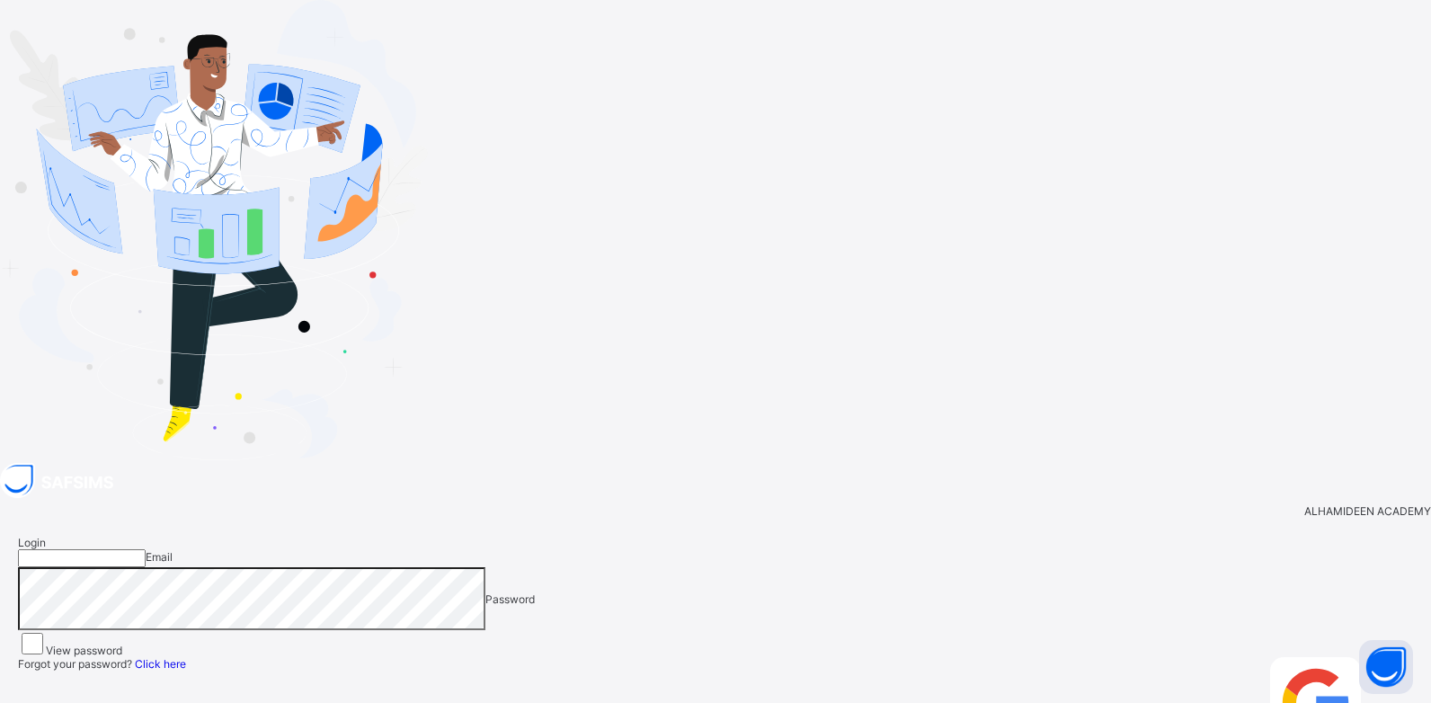
type input "**********"
